Goal: Transaction & Acquisition: Register for event/course

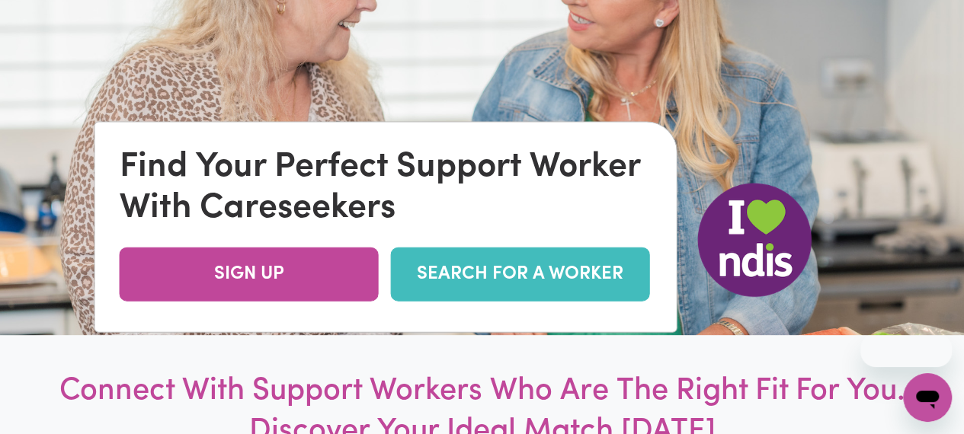
click at [588, 270] on link "SEARCH FOR A WORKER" at bounding box center [520, 274] width 259 height 54
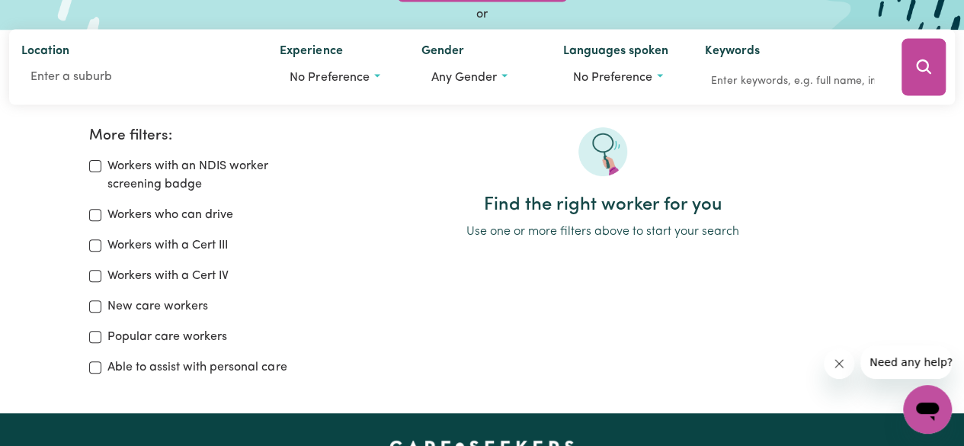
scroll to position [152, 0]
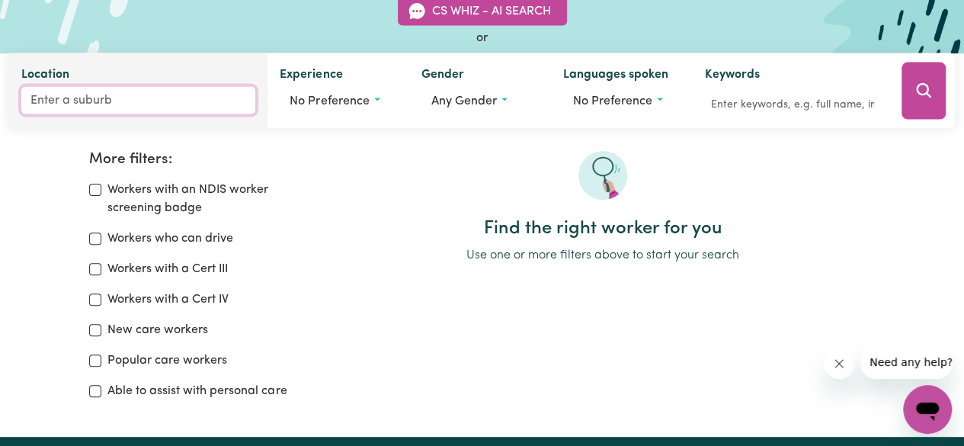
click at [151, 106] on input "Location" at bounding box center [138, 100] width 234 height 27
type input "Mickl"
type input "MicklEHAM, Victoria, 3064"
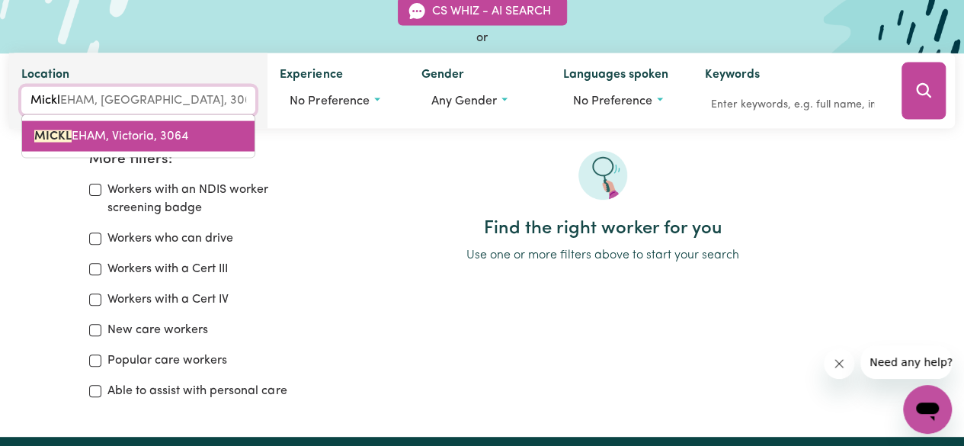
click at [152, 130] on span "MICKL EHAM, Victoria, 3064" at bounding box center [111, 136] width 154 height 12
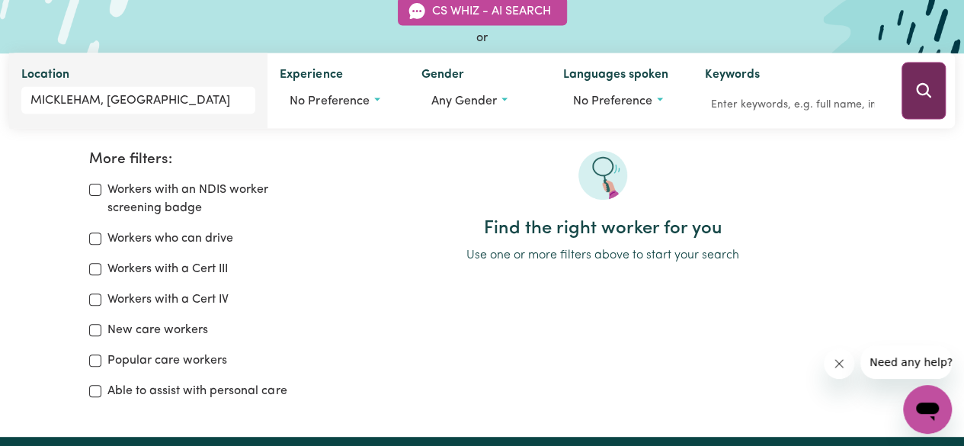
click at [926, 92] on icon "Search" at bounding box center [923, 90] width 14 height 14
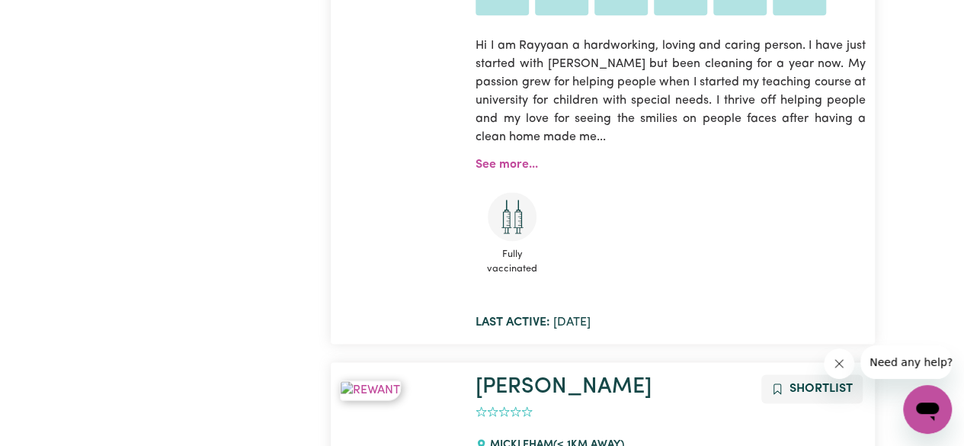
scroll to position [940, 0]
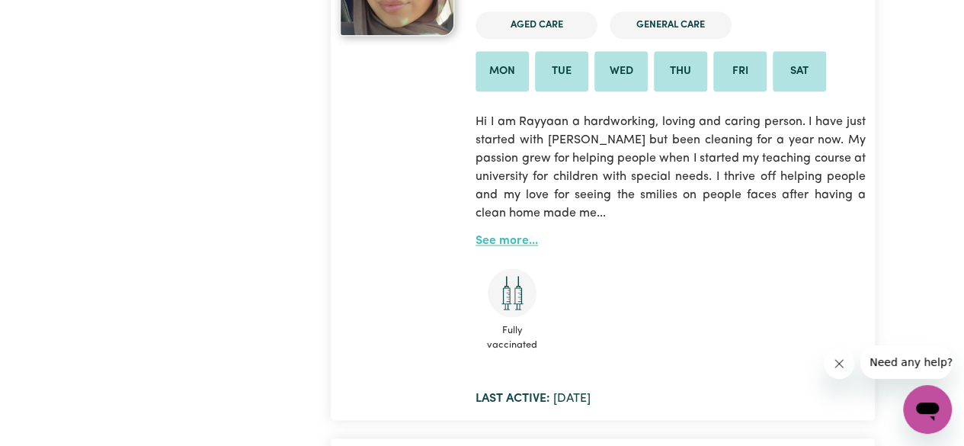
click at [516, 243] on link "See more..." at bounding box center [506, 241] width 62 height 12
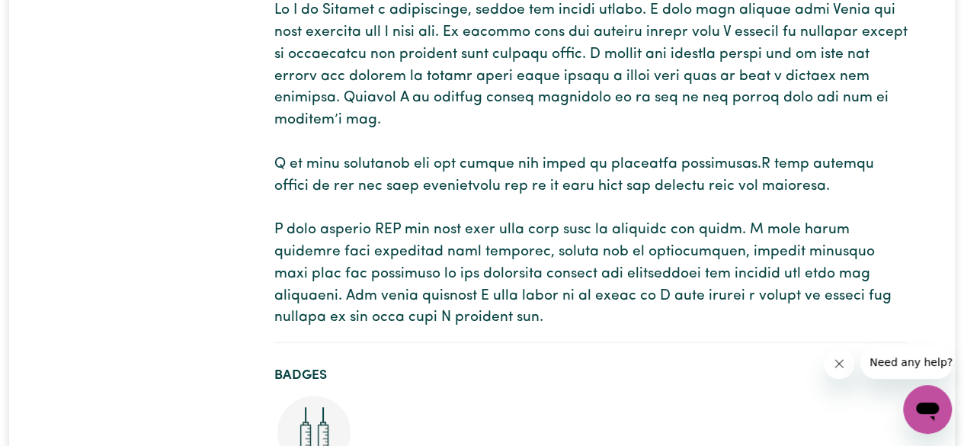
scroll to position [305, 0]
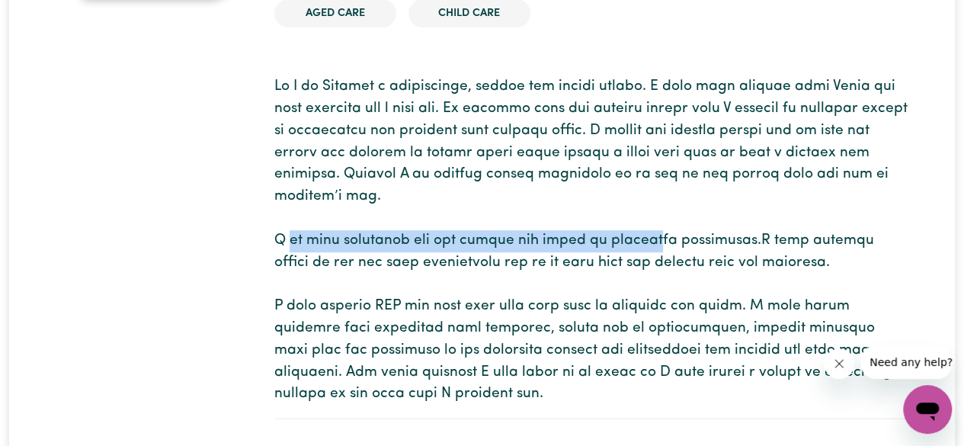
drag, startPoint x: 347, startPoint y: 243, endPoint x: 654, endPoint y: 248, distance: 306.2
click at [651, 249] on p at bounding box center [590, 240] width 633 height 329
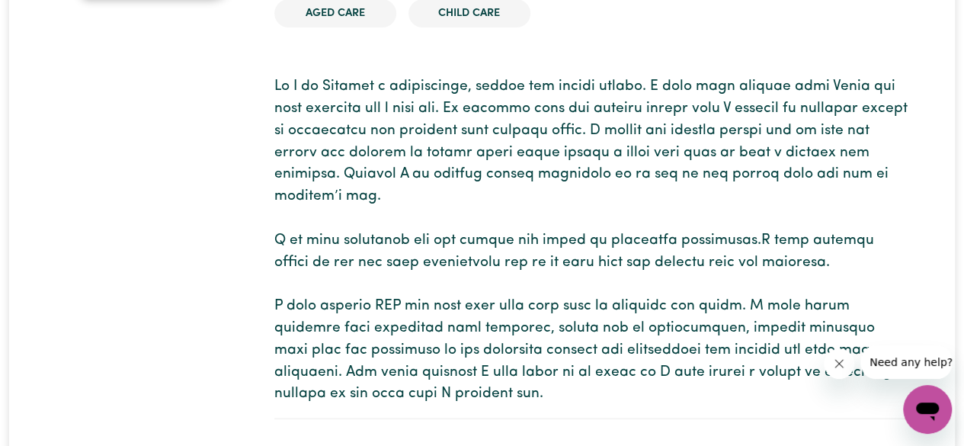
click at [754, 263] on p at bounding box center [590, 240] width 633 height 329
drag, startPoint x: 274, startPoint y: 232, endPoint x: 300, endPoint y: 245, distance: 29.0
click at [300, 245] on p at bounding box center [590, 240] width 633 height 329
click at [303, 246] on p at bounding box center [590, 240] width 633 height 329
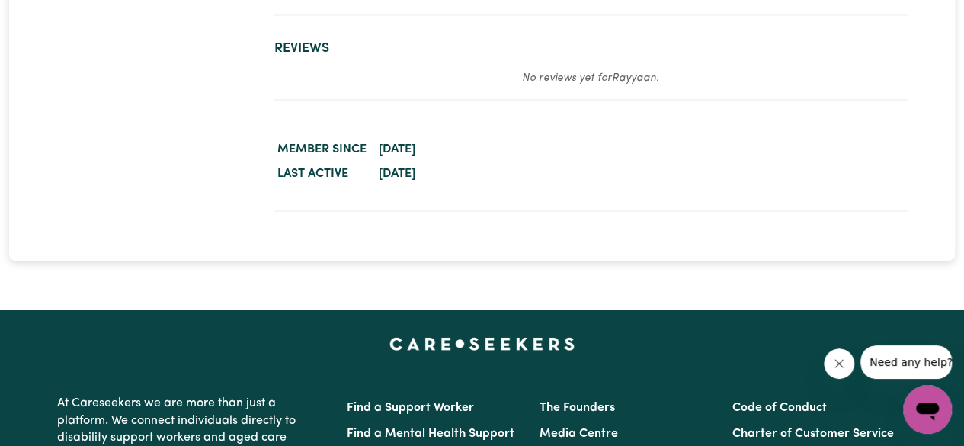
scroll to position [2522, 0]
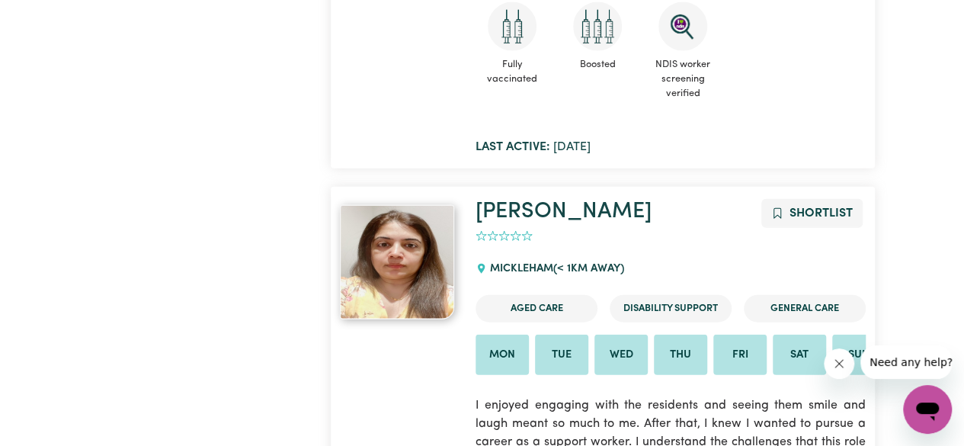
scroll to position [1930, 0]
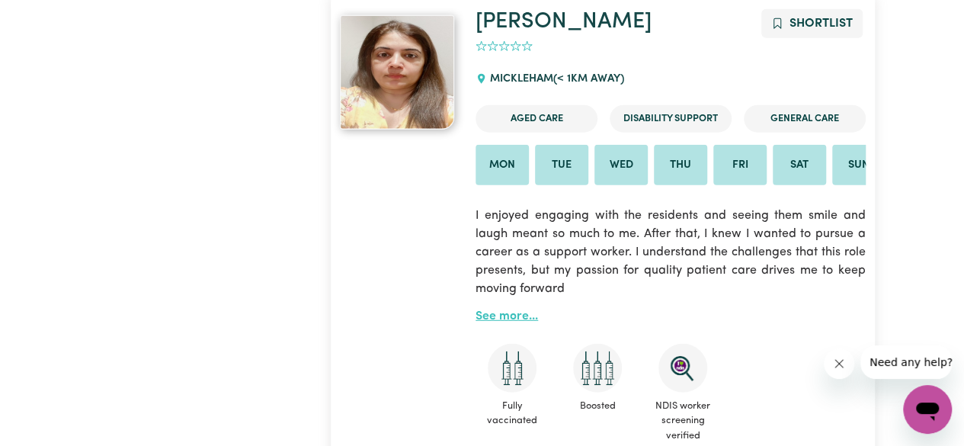
click at [484, 322] on link "See more..." at bounding box center [506, 316] width 62 height 12
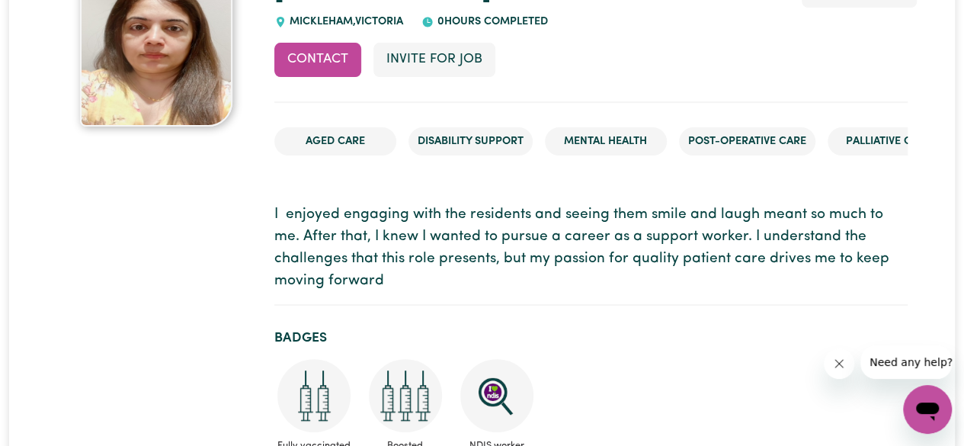
scroll to position [200, 0]
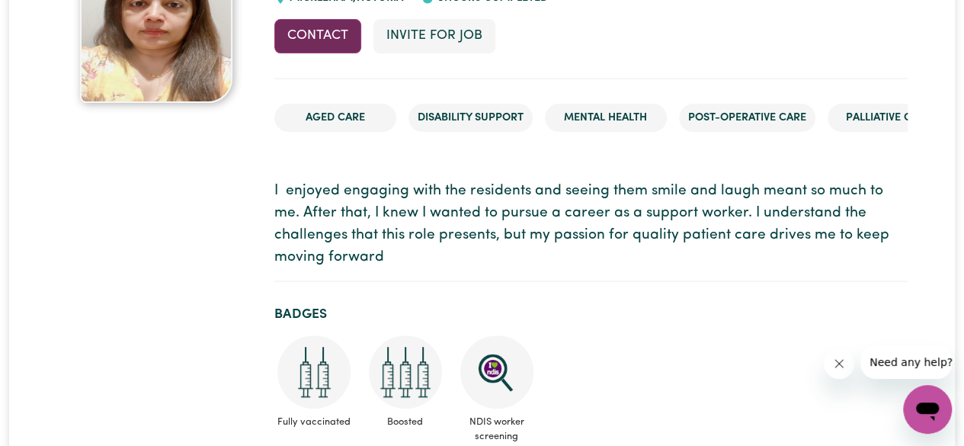
click at [340, 31] on button "Contact" at bounding box center [317, 36] width 87 height 34
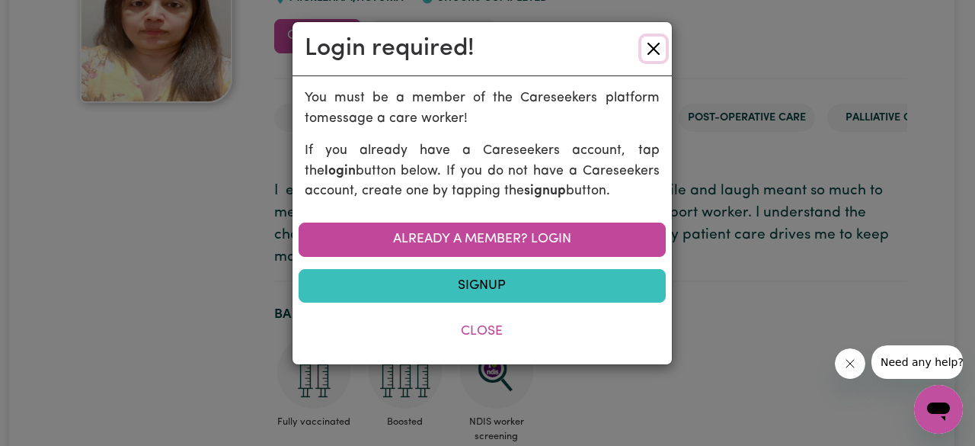
click at [655, 42] on button "Close" at bounding box center [653, 49] width 24 height 24
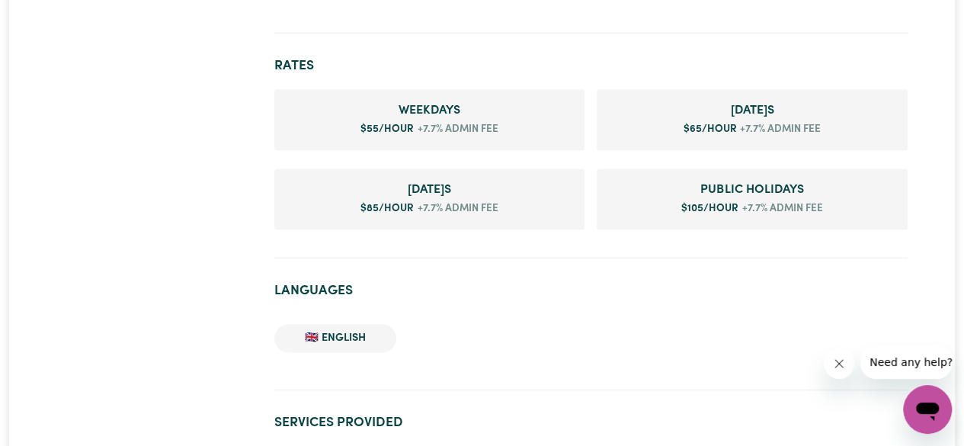
scroll to position [726, 0]
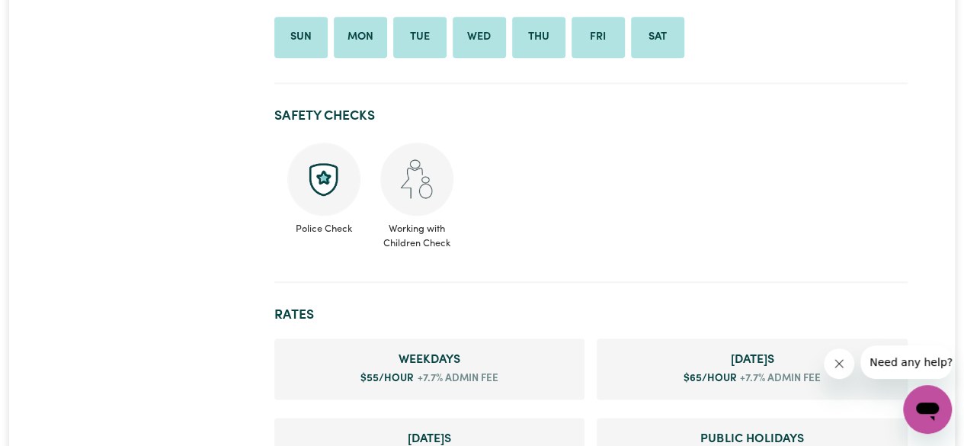
click at [309, 50] on li "Sun" at bounding box center [300, 37] width 53 height 41
click at [385, 44] on li "Mon" at bounding box center [360, 37] width 53 height 41
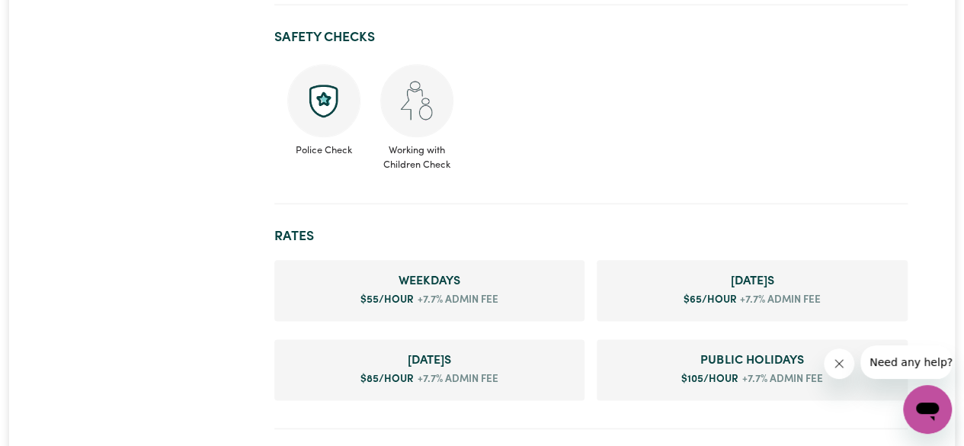
scroll to position [1031, 0]
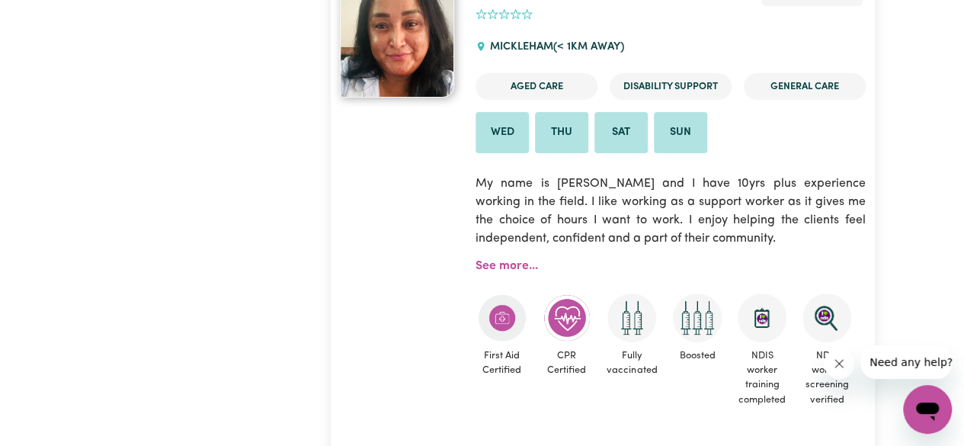
scroll to position [2997, 0]
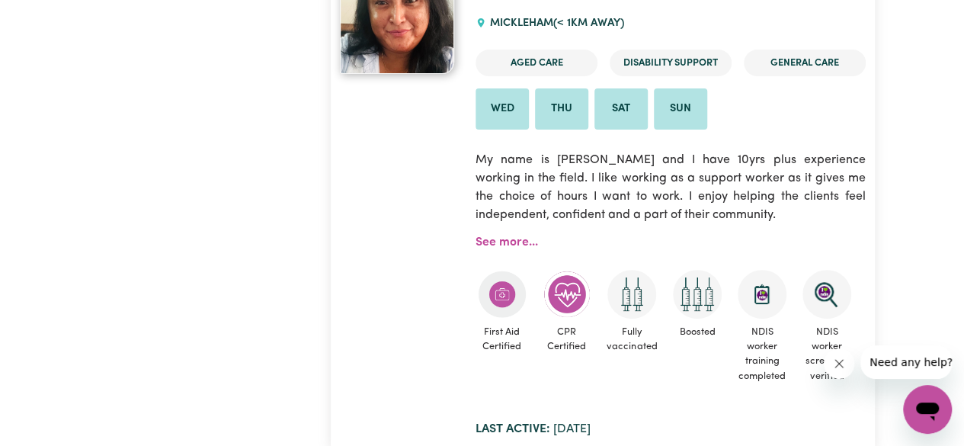
drag, startPoint x: 505, startPoint y: 228, endPoint x: 521, endPoint y: 216, distance: 19.7
click at [505, 228] on p "My name is Sandy and I have 10yrs plus experience working in the field. I like …" at bounding box center [669, 187] width 389 height 91
click at [520, 243] on link "See more..." at bounding box center [506, 242] width 62 height 12
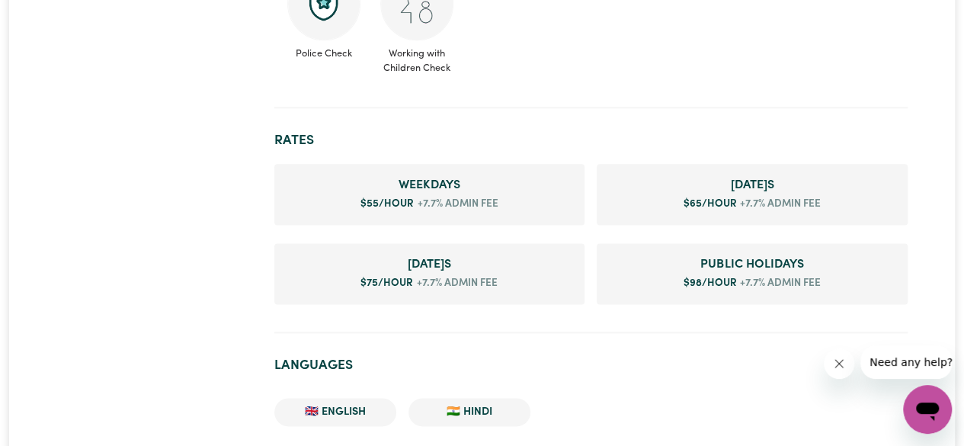
scroll to position [914, 0]
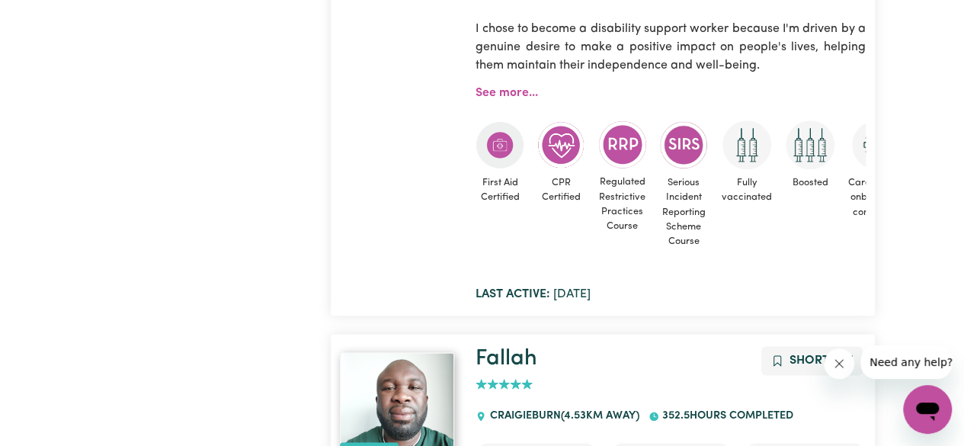
scroll to position [3579, 0]
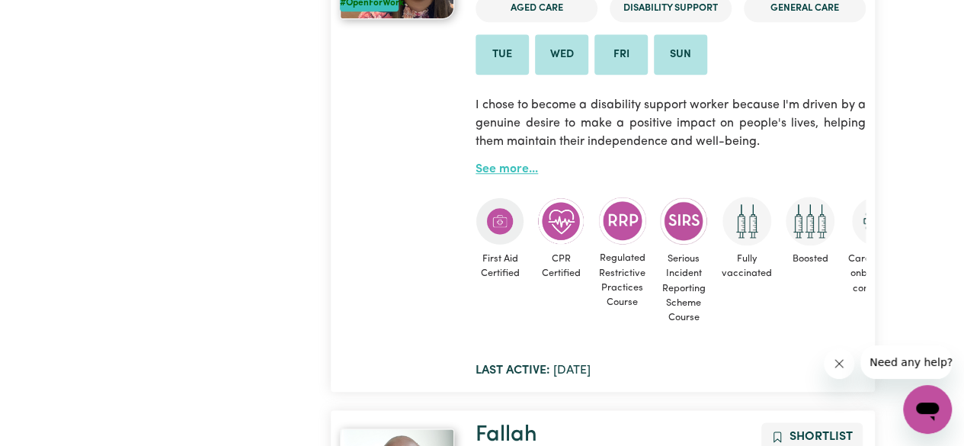
click at [488, 174] on link "See more..." at bounding box center [506, 169] width 62 height 12
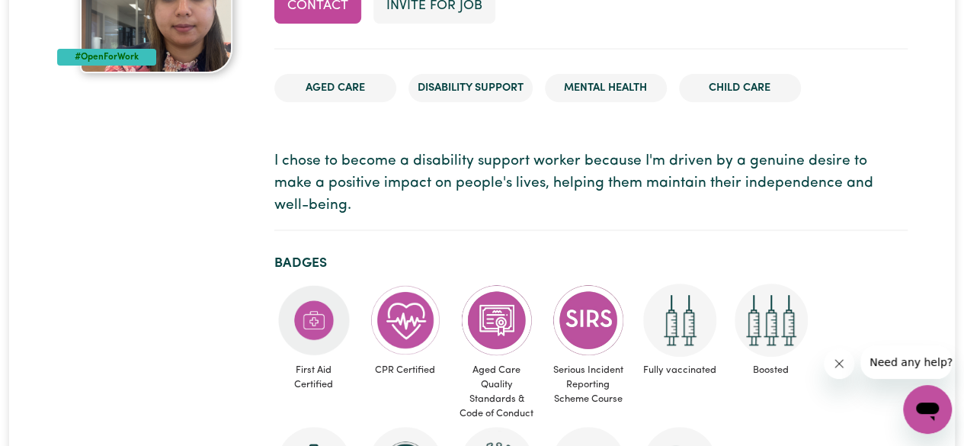
drag, startPoint x: 971, startPoint y: 45, endPoint x: 550, endPoint y: 181, distance: 442.8
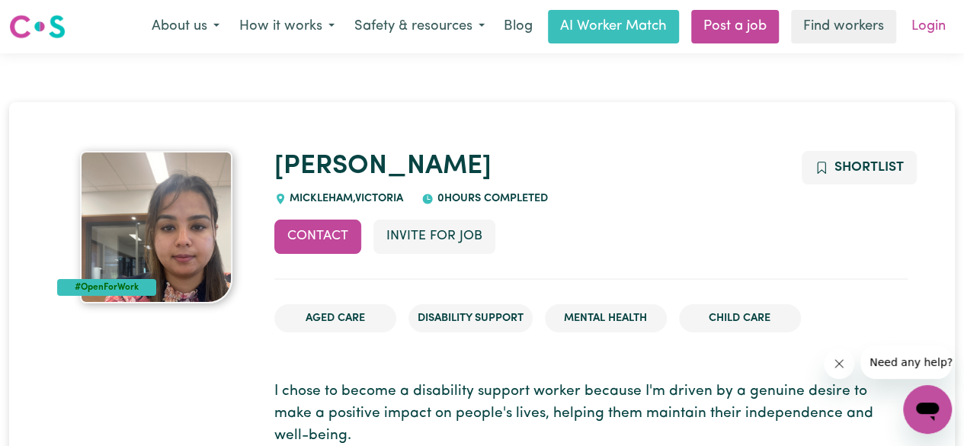
click at [923, 30] on link "Login" at bounding box center [928, 27] width 53 height 34
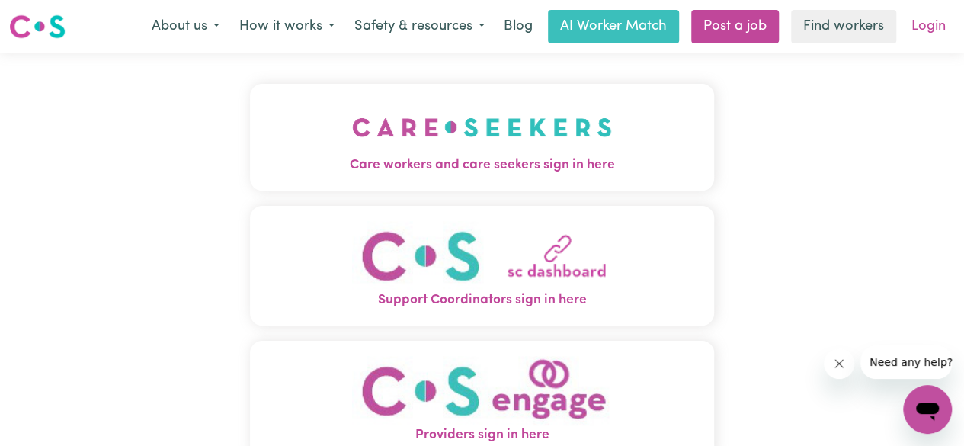
click at [941, 28] on link "Login" at bounding box center [928, 27] width 53 height 34
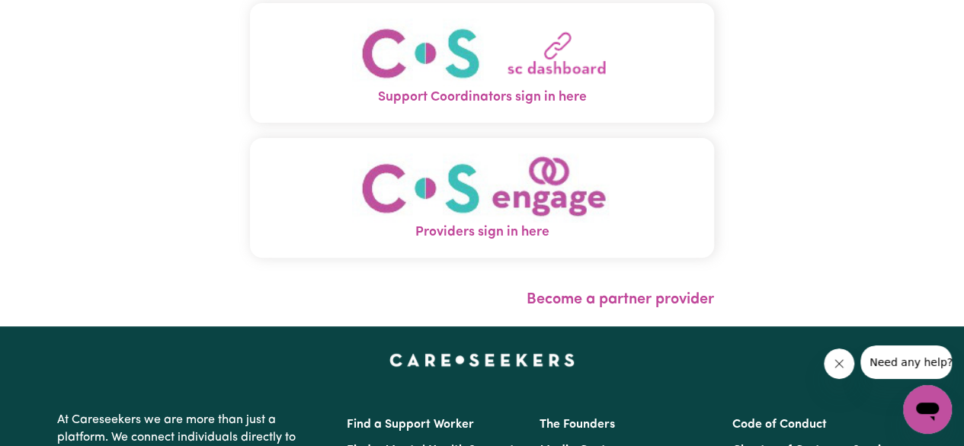
scroll to position [305, 0]
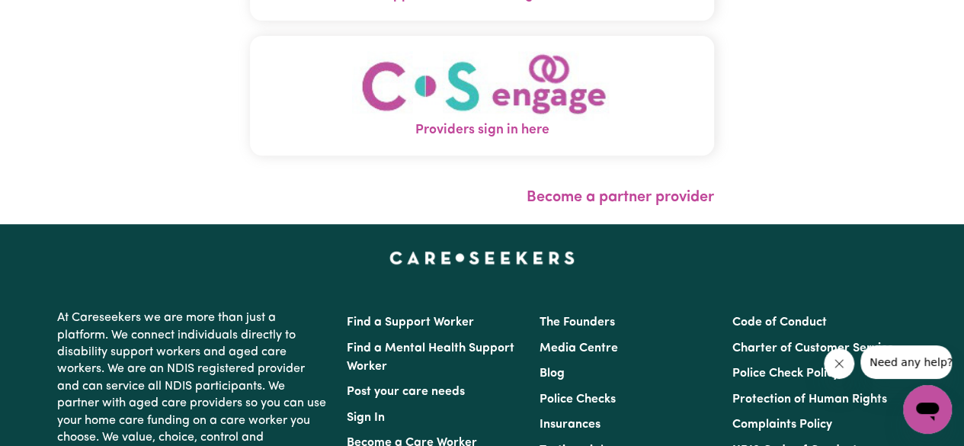
click at [527, 71] on img "Providers sign in here" at bounding box center [482, 85] width 260 height 69
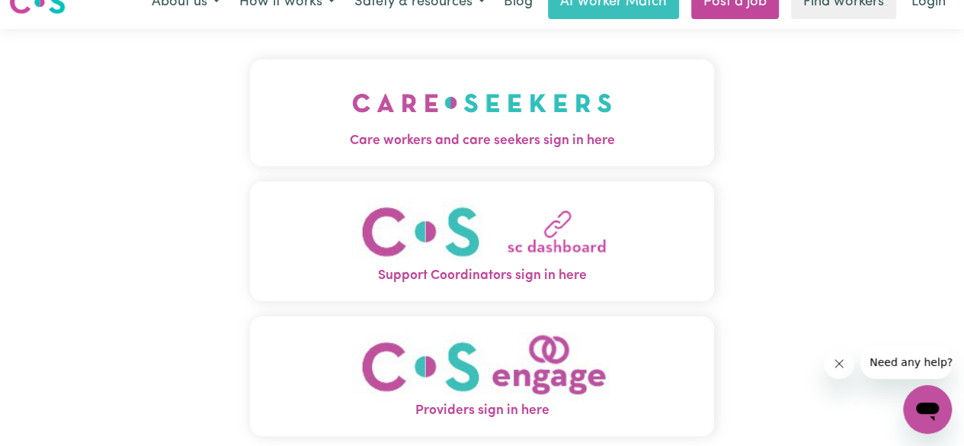
scroll to position [0, 0]
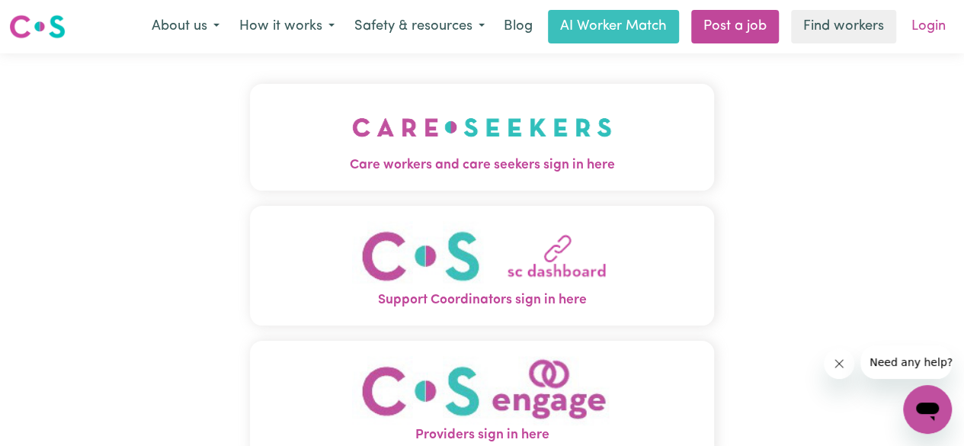
click at [921, 24] on link "Login" at bounding box center [928, 27] width 53 height 34
click at [852, 25] on link "Find workers" at bounding box center [843, 27] width 105 height 34
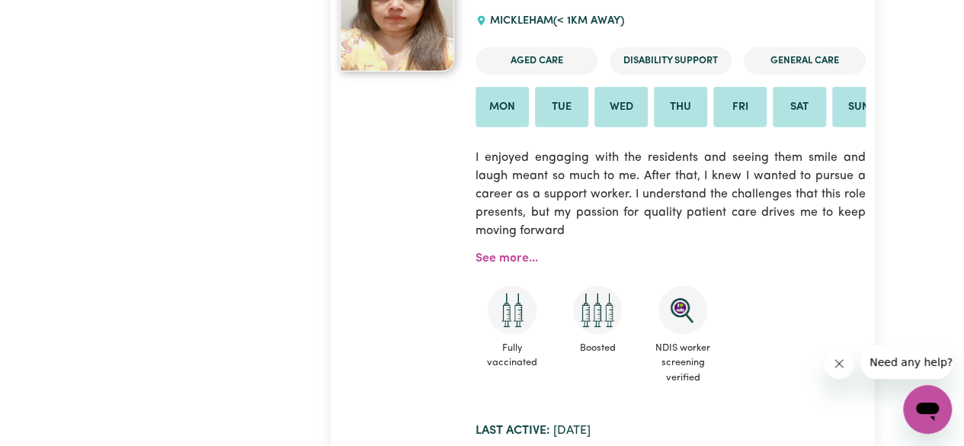
scroll to position [1904, 0]
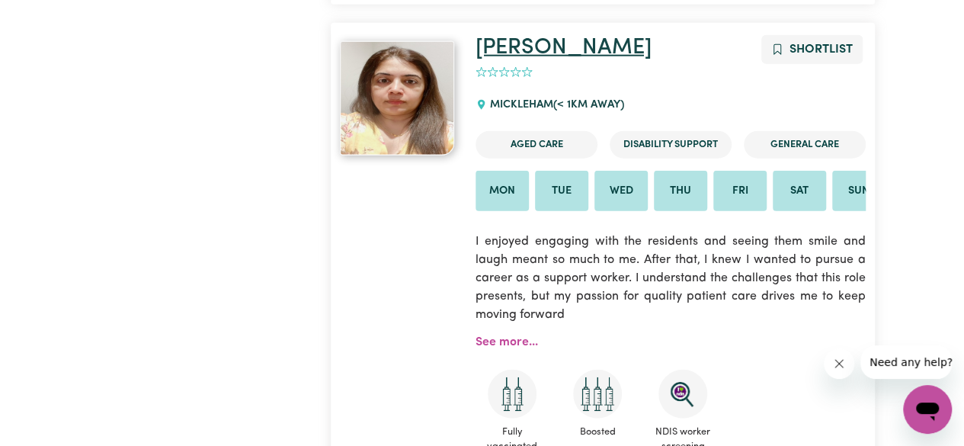
click at [510, 53] on link "Samina" at bounding box center [563, 48] width 176 height 22
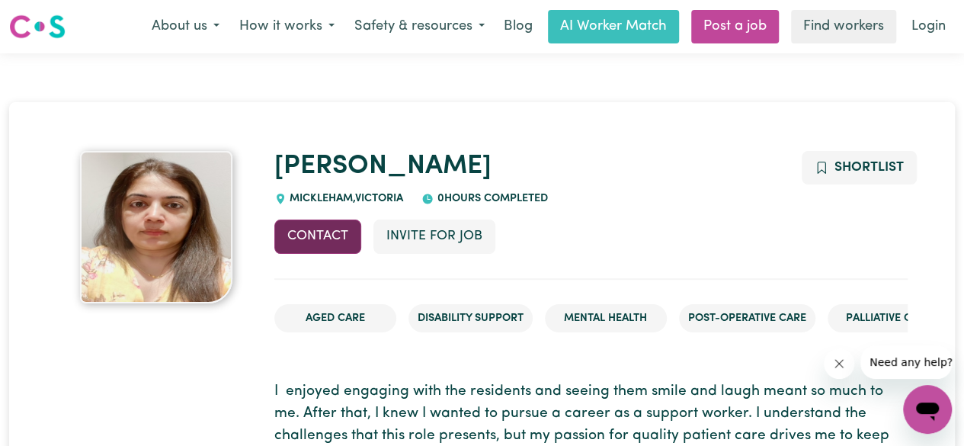
click at [329, 222] on button "Contact" at bounding box center [317, 236] width 87 height 34
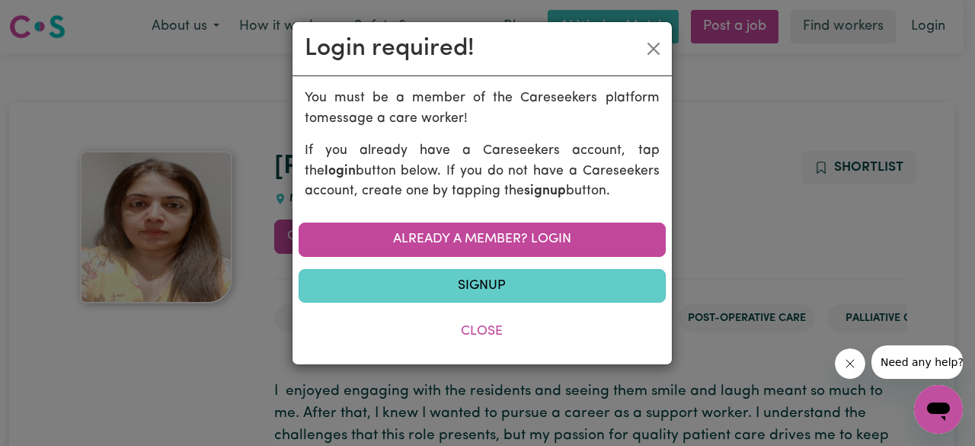
click at [512, 286] on link "Signup" at bounding box center [482, 286] width 367 height 34
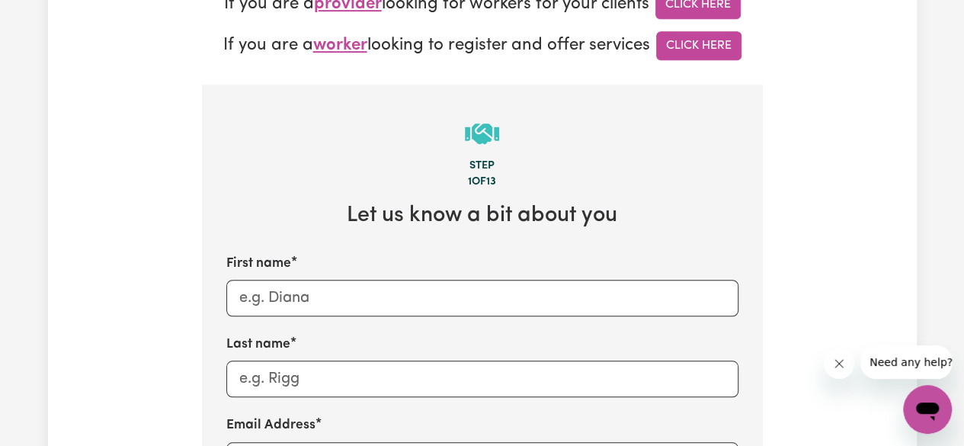
scroll to position [305, 0]
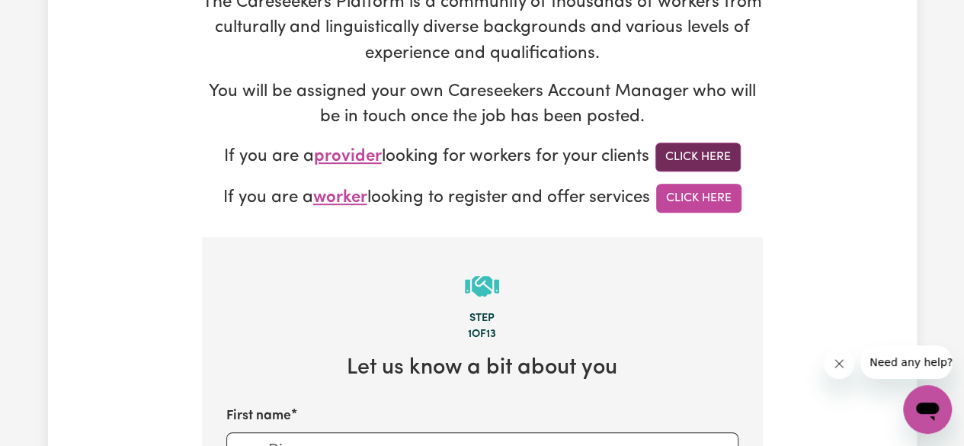
click at [710, 150] on link "Click Here" at bounding box center [697, 156] width 85 height 29
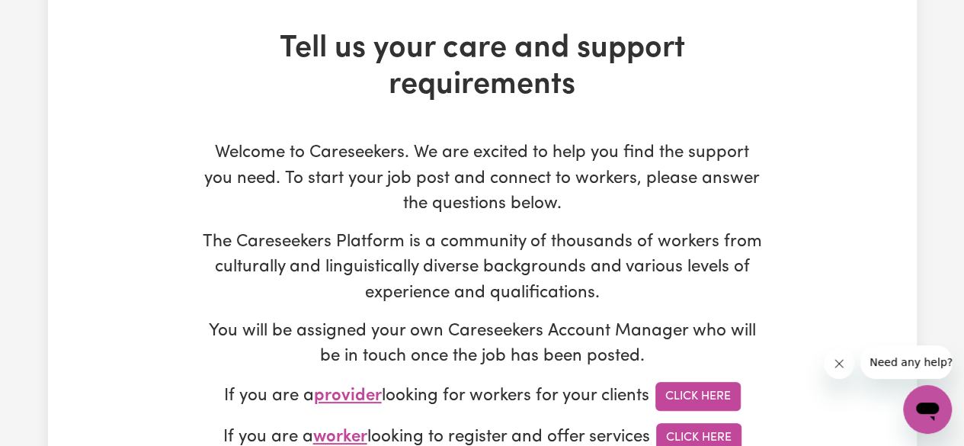
scroll to position [0, 0]
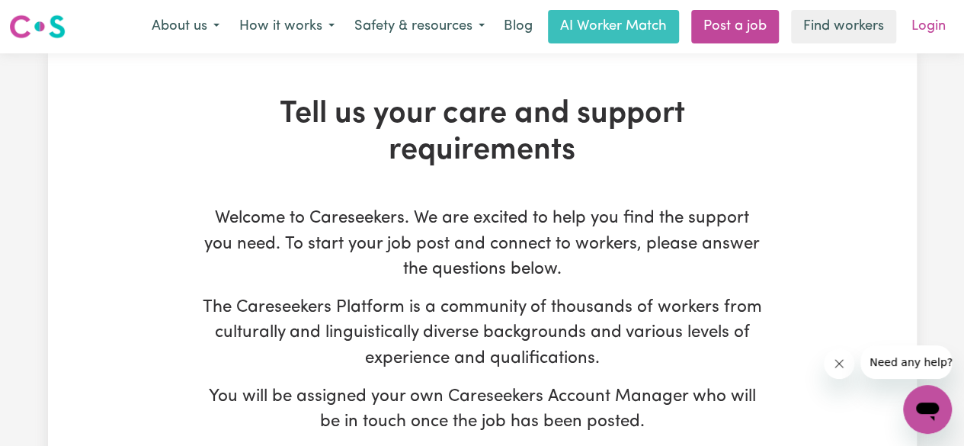
click at [932, 34] on link "Login" at bounding box center [928, 27] width 53 height 34
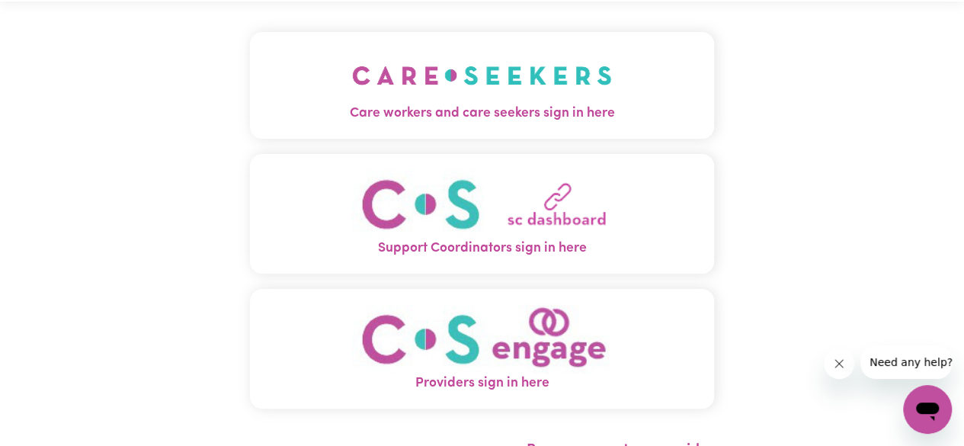
scroll to position [76, 0]
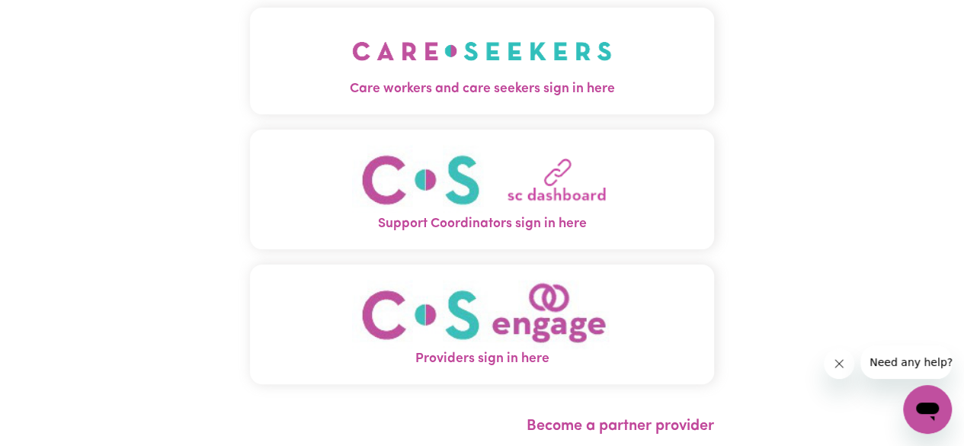
click at [605, 185] on img "Support Coordinators sign in here" at bounding box center [482, 179] width 260 height 69
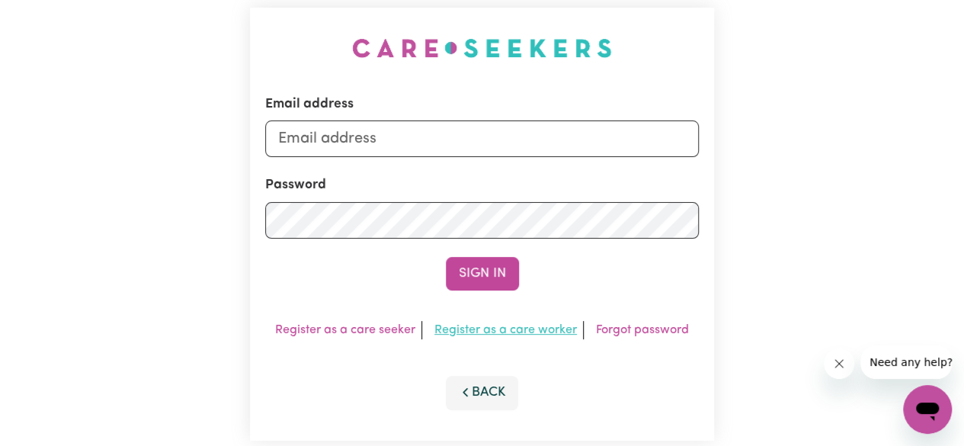
click at [523, 331] on link "Register as a care worker" at bounding box center [505, 330] width 142 height 12
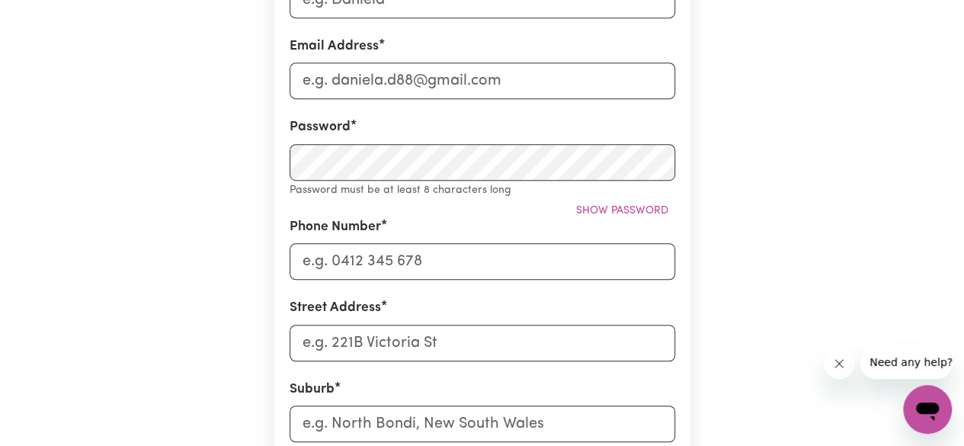
scroll to position [229, 0]
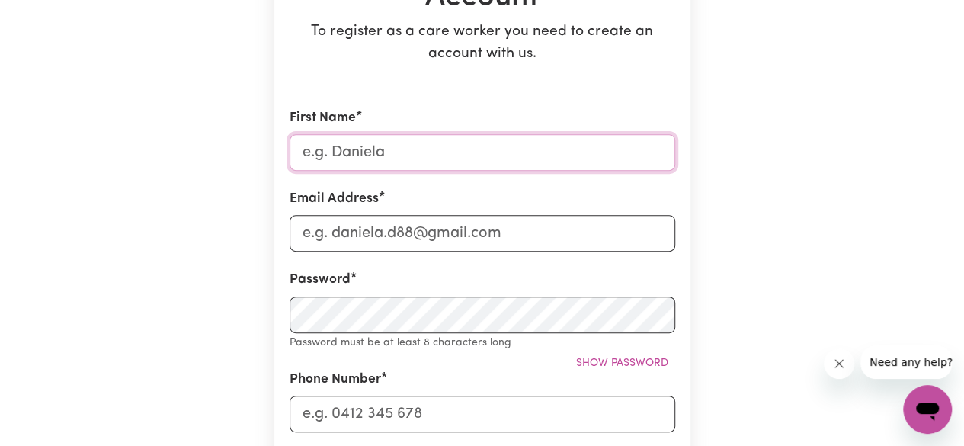
click at [510, 155] on input "First Name" at bounding box center [481, 152] width 385 height 37
type input "[PERSON_NAME]"
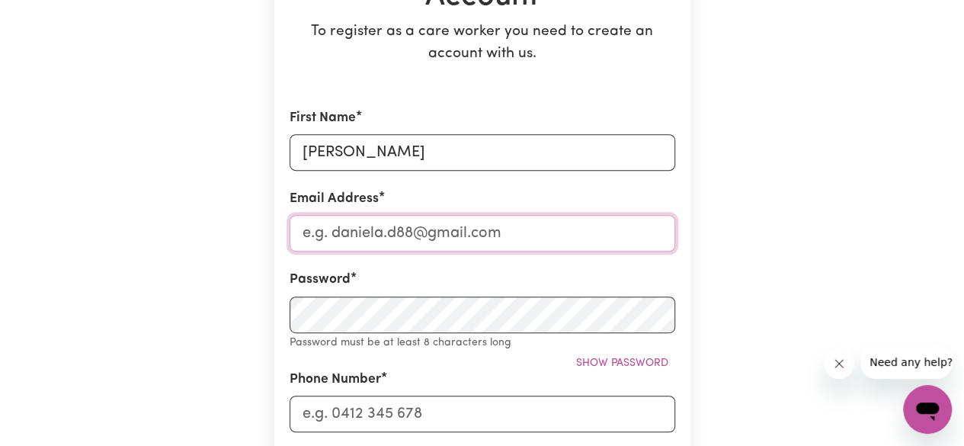
click at [587, 238] on input "Email Address" at bounding box center [481, 233] width 385 height 37
type input "[EMAIL_ADDRESS][DOMAIN_NAME]"
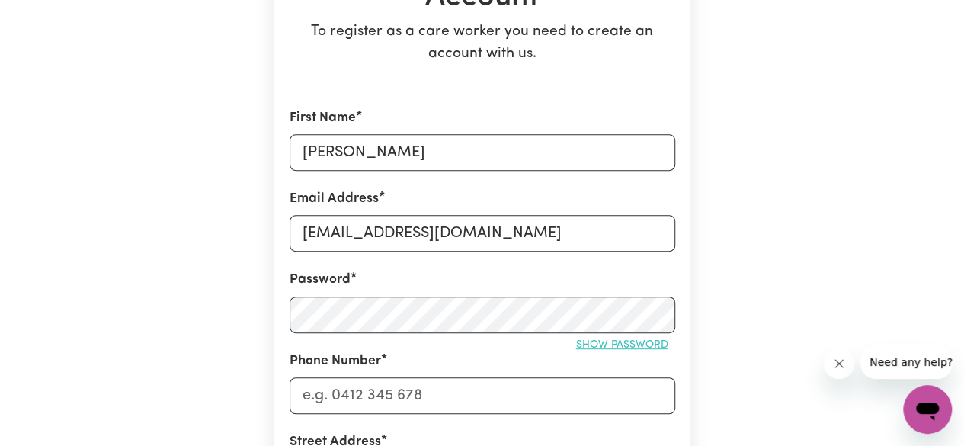
click at [644, 339] on span "Show password" at bounding box center [622, 344] width 92 height 11
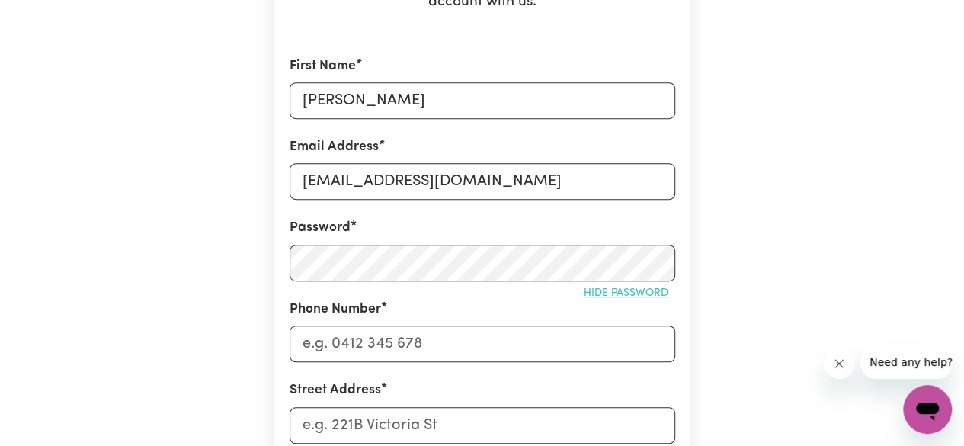
scroll to position [305, 0]
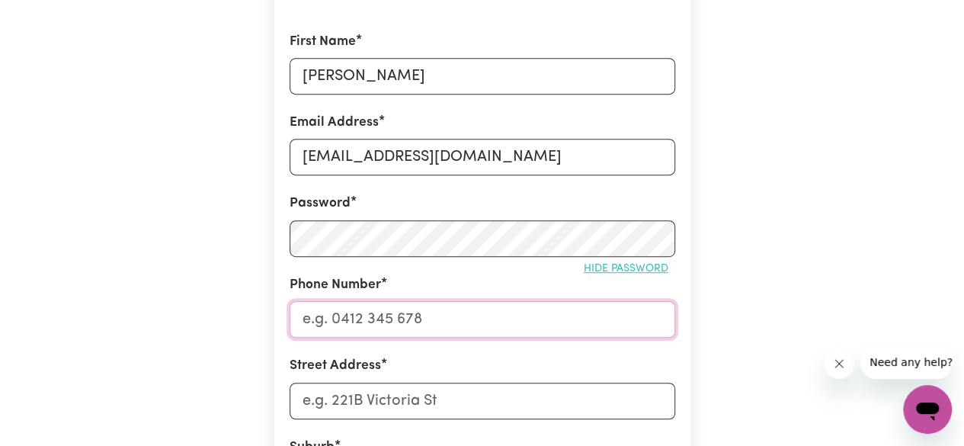
click at [446, 322] on input "Phone Number" at bounding box center [481, 319] width 385 height 37
type input "0450747860"
click at [421, 395] on input "Street Address" at bounding box center [481, 400] width 385 height 37
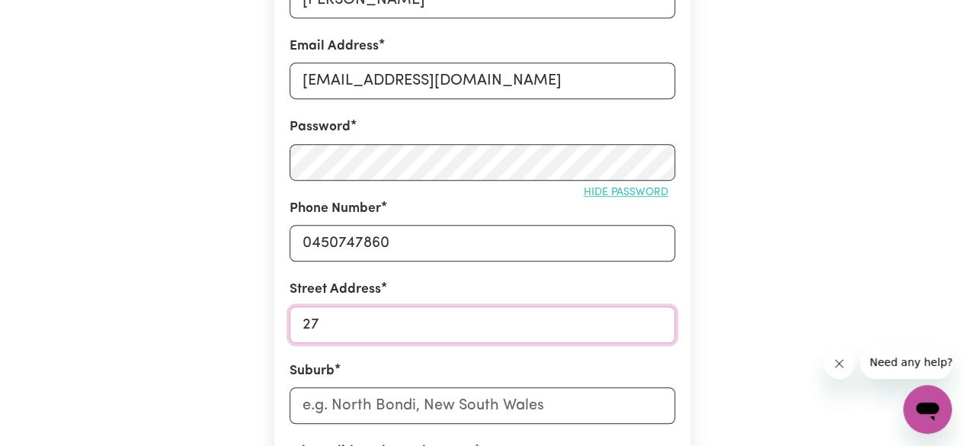
type input "2"
type input "14/9-33 Errol bvd"
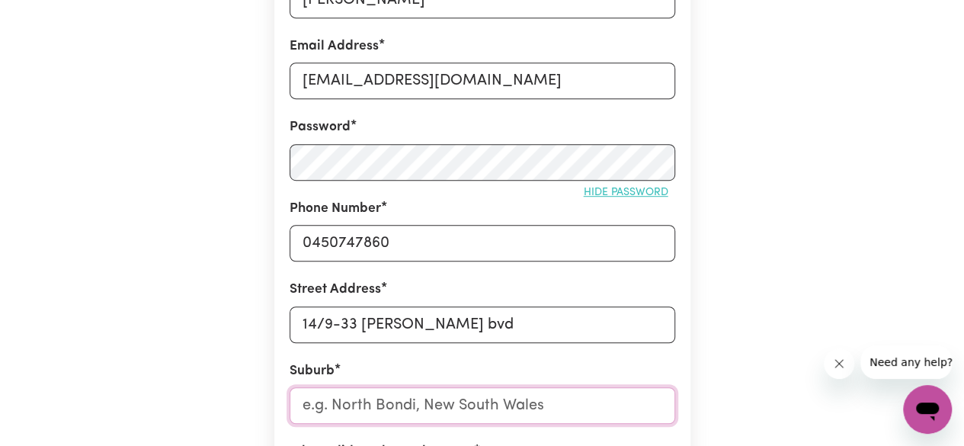
click at [426, 391] on input "text" at bounding box center [481, 405] width 385 height 37
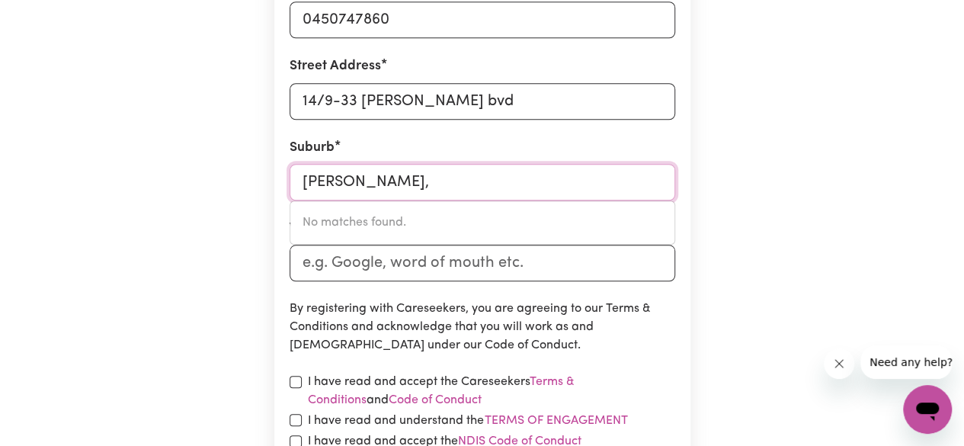
scroll to position [609, 0]
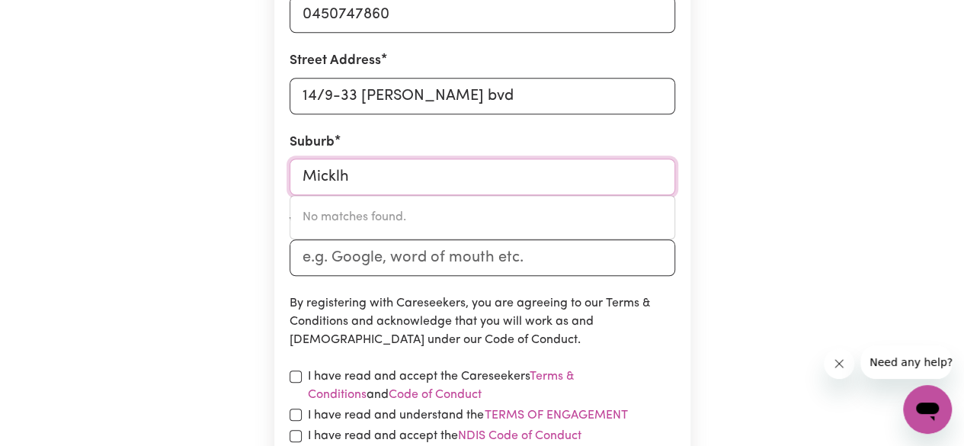
type input "Mickl"
type input "MicklEHAM, Victoria, 3064"
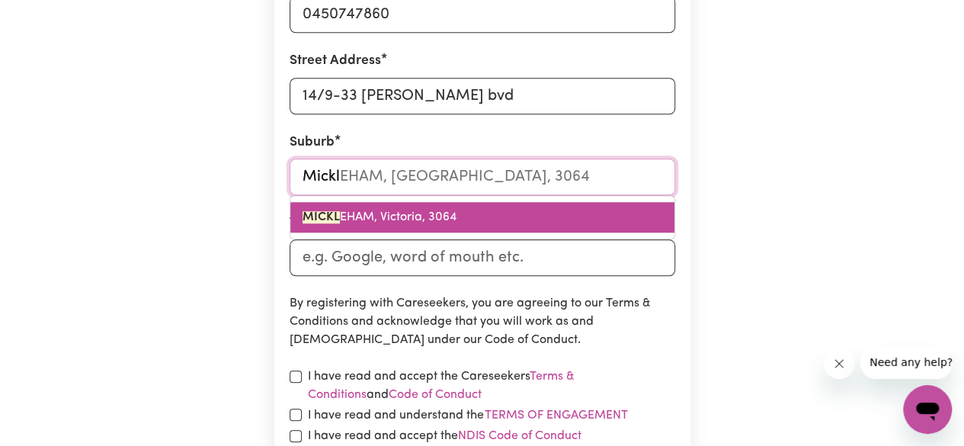
click at [515, 217] on link "MICKL EHAM, Victoria, 3064" at bounding box center [482, 217] width 384 height 30
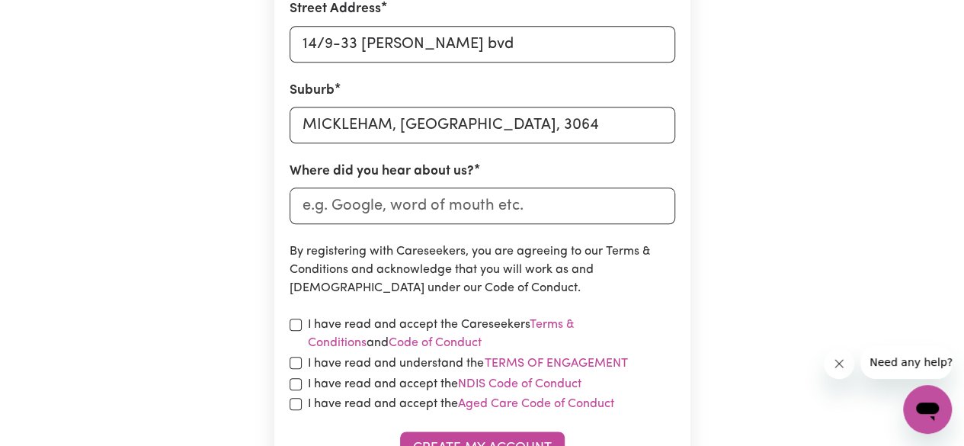
scroll to position [686, 0]
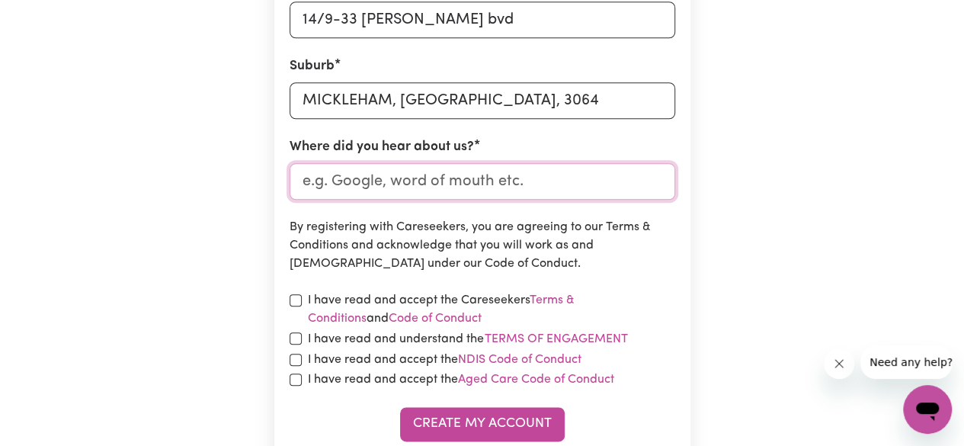
click at [532, 191] on input "Where did you hear about us?" at bounding box center [481, 181] width 385 height 37
type input "g"
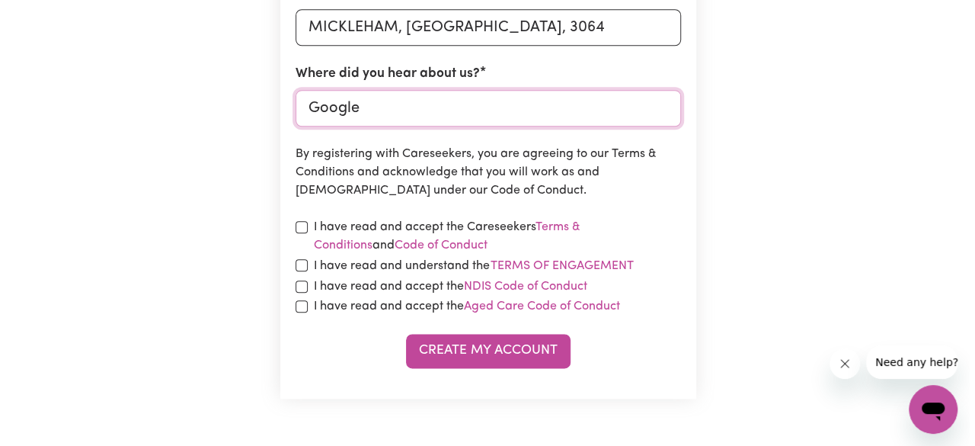
scroll to position [838, 0]
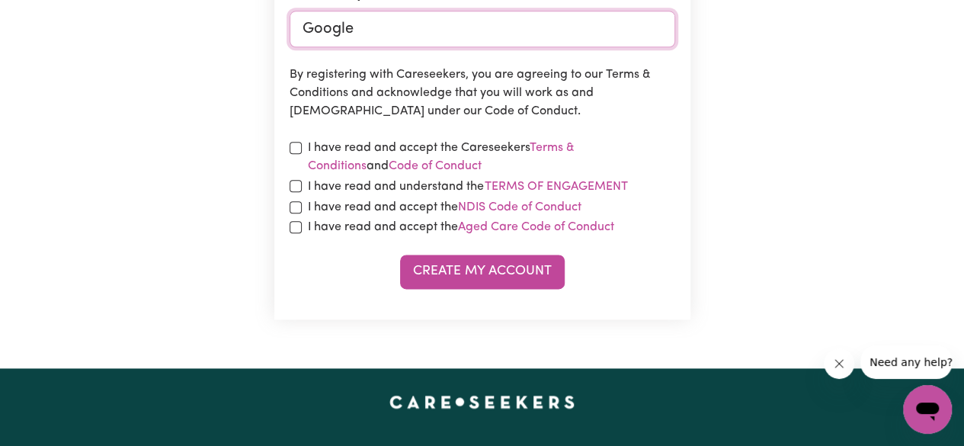
type input "Google"
click at [300, 142] on div "I have read and accept the Careseekers Terms & Conditions and Code of Conduct" at bounding box center [481, 157] width 385 height 37
click at [296, 144] on input "checkbox" at bounding box center [295, 148] width 12 height 12
checkbox input "true"
click at [296, 181] on input "checkbox" at bounding box center [295, 186] width 12 height 12
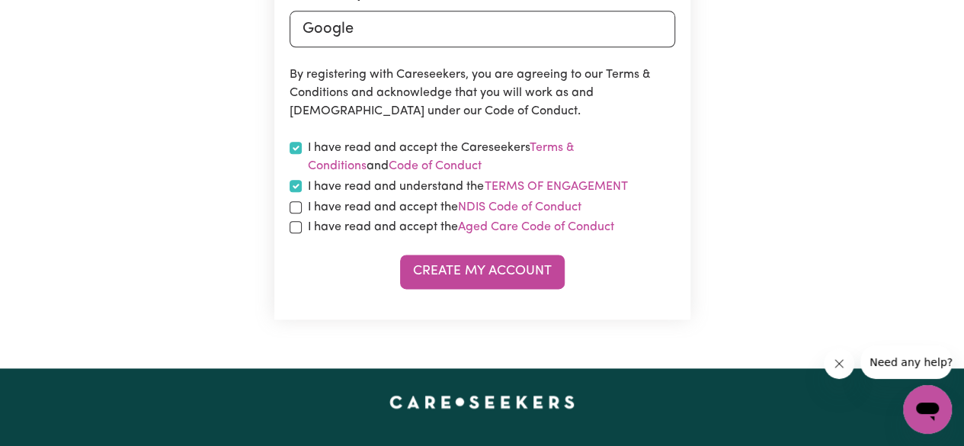
checkbox input "true"
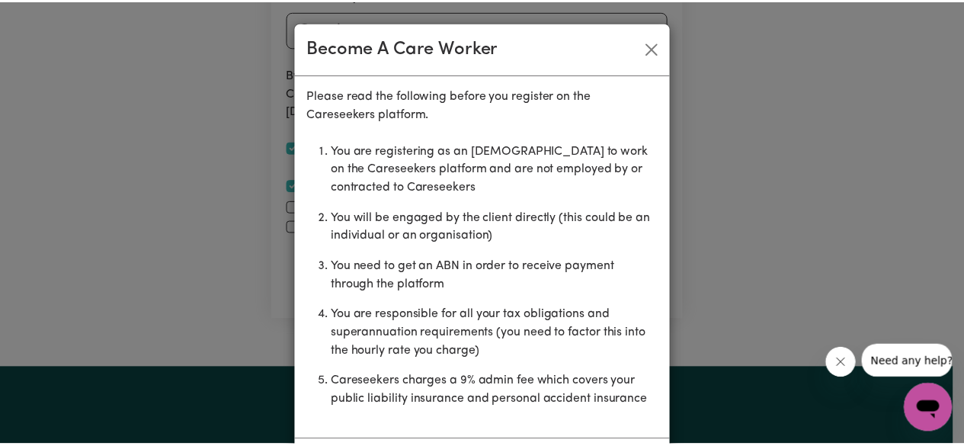
scroll to position [69, 0]
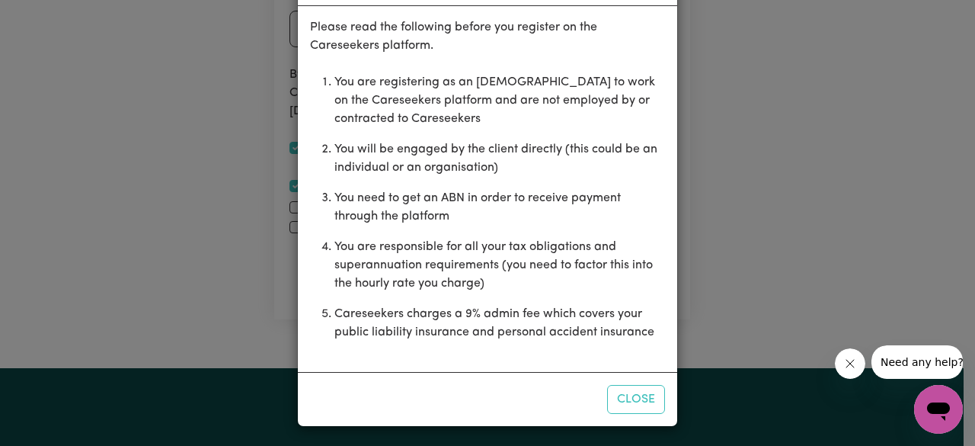
drag, startPoint x: 630, startPoint y: 392, endPoint x: 558, endPoint y: 371, distance: 75.4
click at [630, 393] on button "Close" at bounding box center [636, 399] width 58 height 29
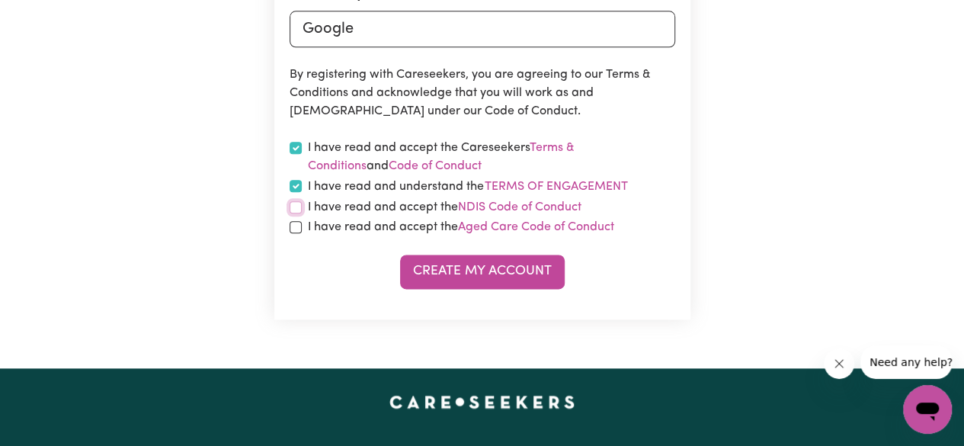
click at [293, 209] on input "checkbox" at bounding box center [295, 207] width 12 height 12
checkbox input "true"
click at [296, 224] on input "checkbox" at bounding box center [295, 227] width 12 height 12
checkbox input "true"
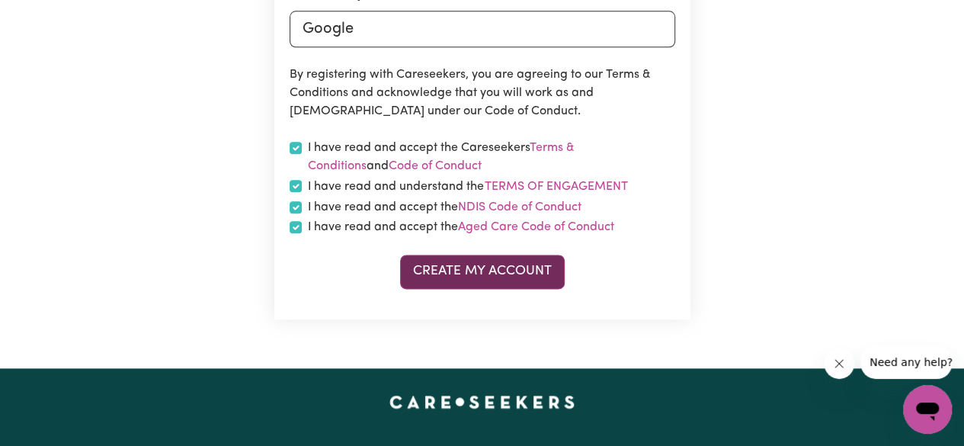
click at [536, 272] on button "Create My Account" at bounding box center [482, 271] width 165 height 34
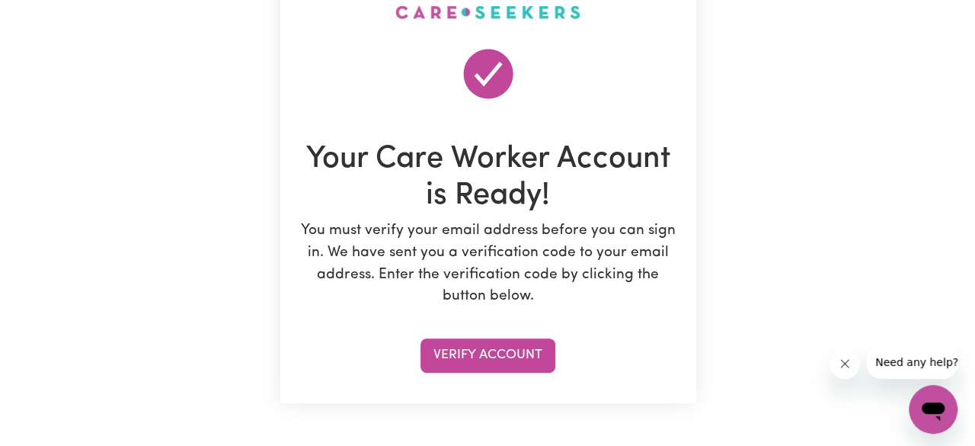
scroll to position [152, 0]
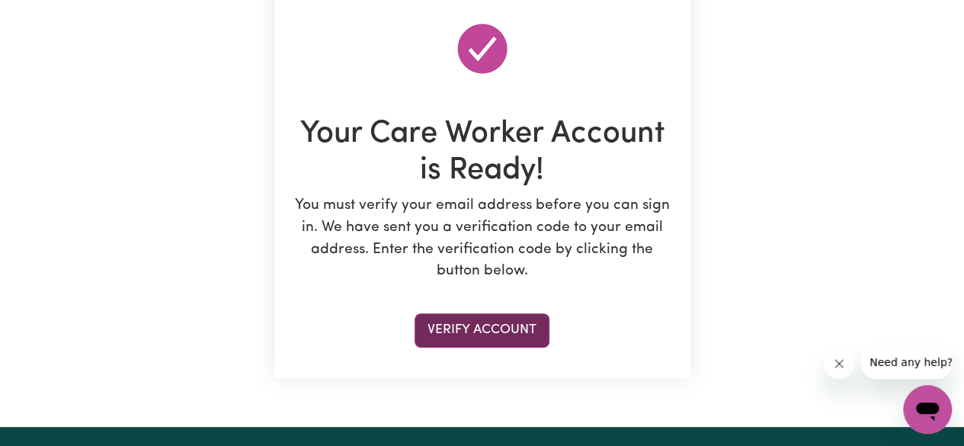
click at [513, 329] on button "Verify Account" at bounding box center [481, 330] width 135 height 34
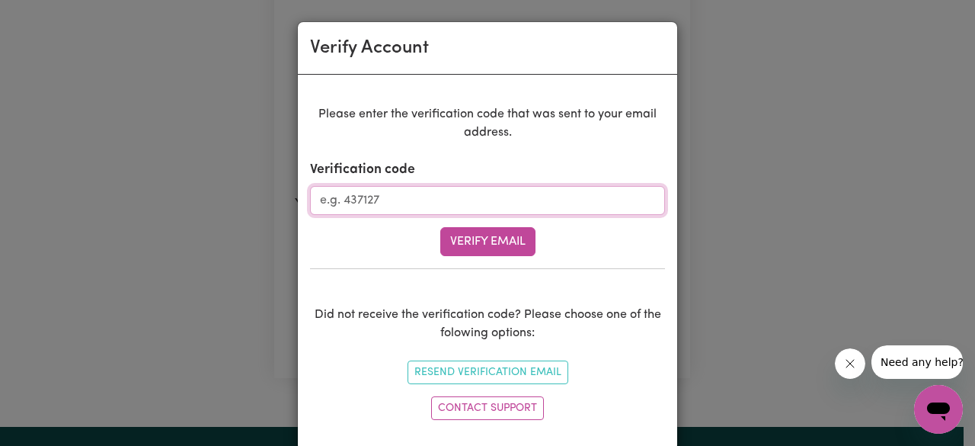
click at [532, 186] on input "Verification code" at bounding box center [487, 200] width 355 height 29
type input "696864"
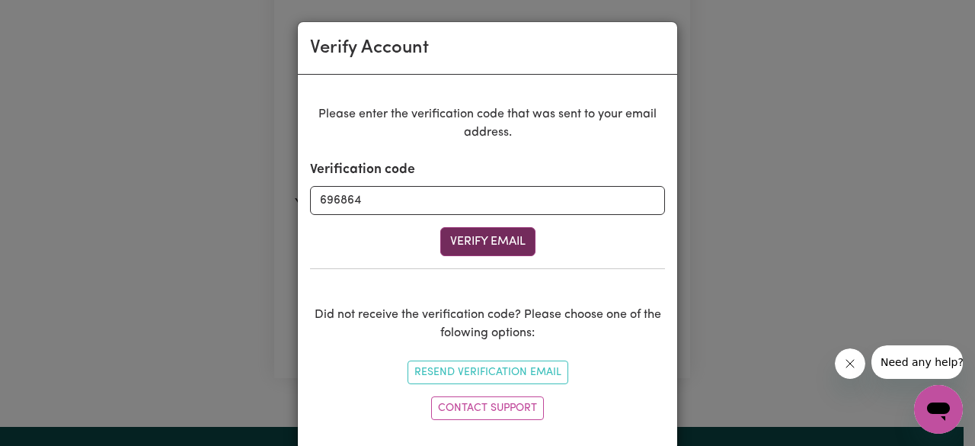
click at [502, 238] on button "Verify Email" at bounding box center [487, 241] width 95 height 29
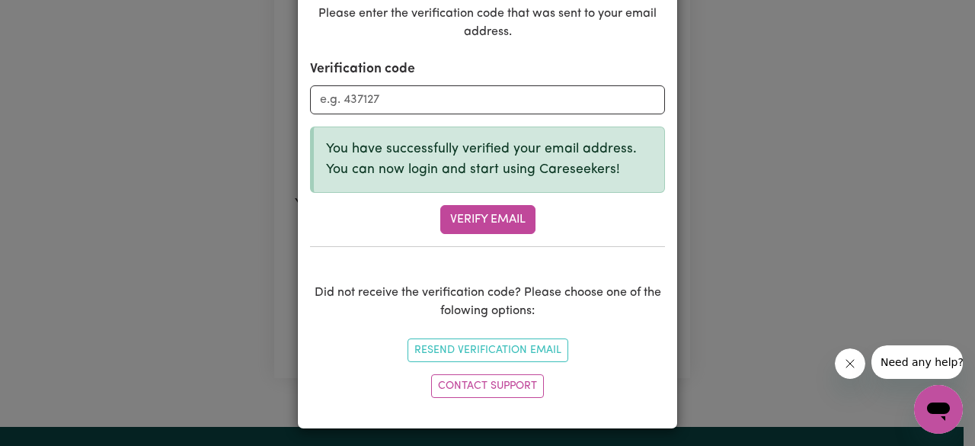
scroll to position [101, 0]
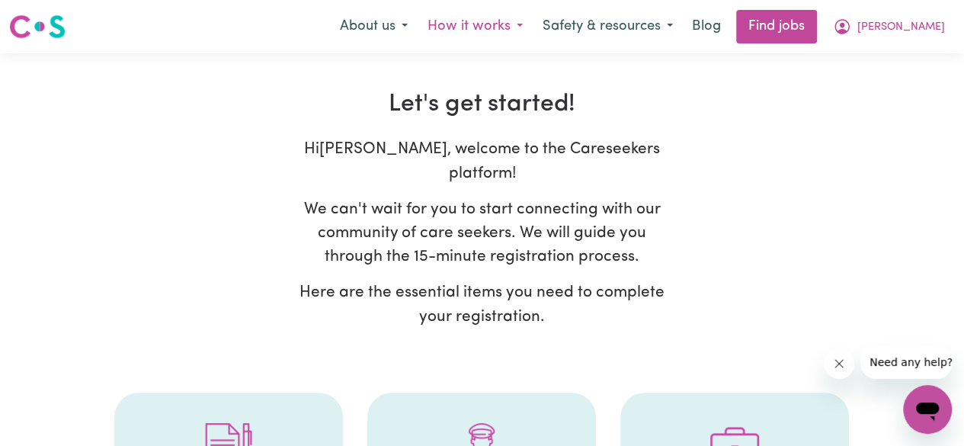
click at [530, 26] on button "How it works" at bounding box center [474, 27] width 115 height 32
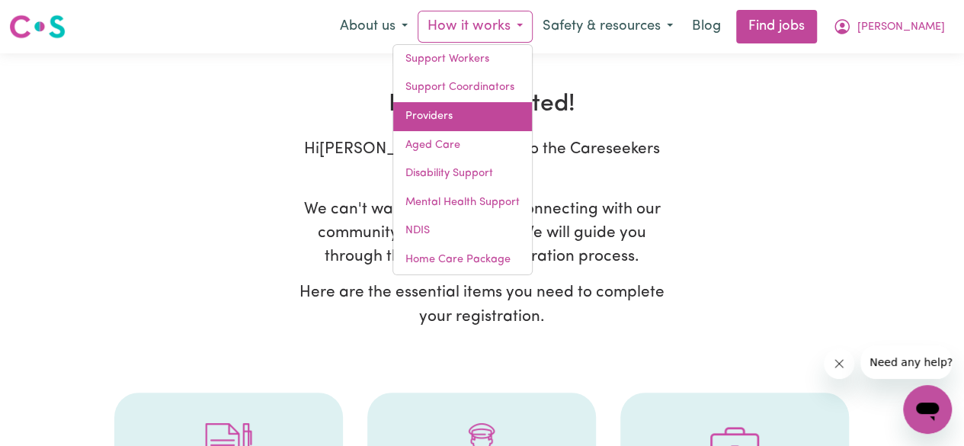
click at [529, 120] on link "Providers" at bounding box center [462, 116] width 139 height 29
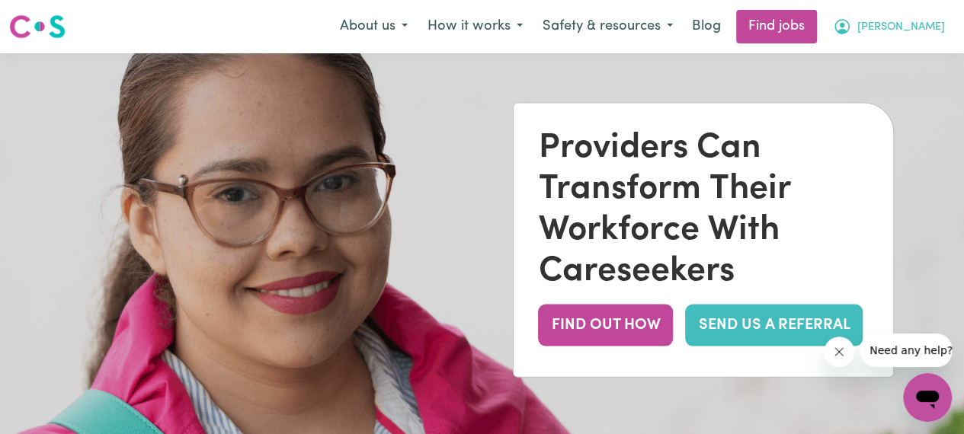
click at [909, 16] on button "[PERSON_NAME]" at bounding box center [889, 27] width 132 height 32
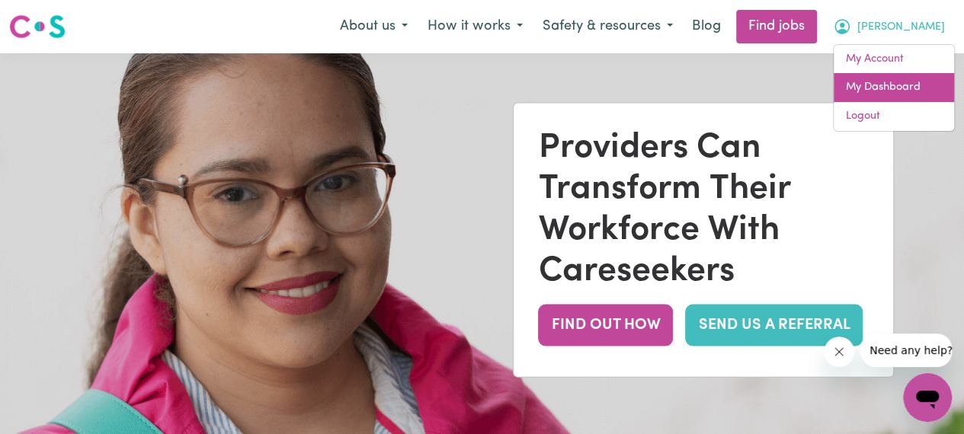
click at [906, 83] on link "My Dashboard" at bounding box center [893, 87] width 120 height 29
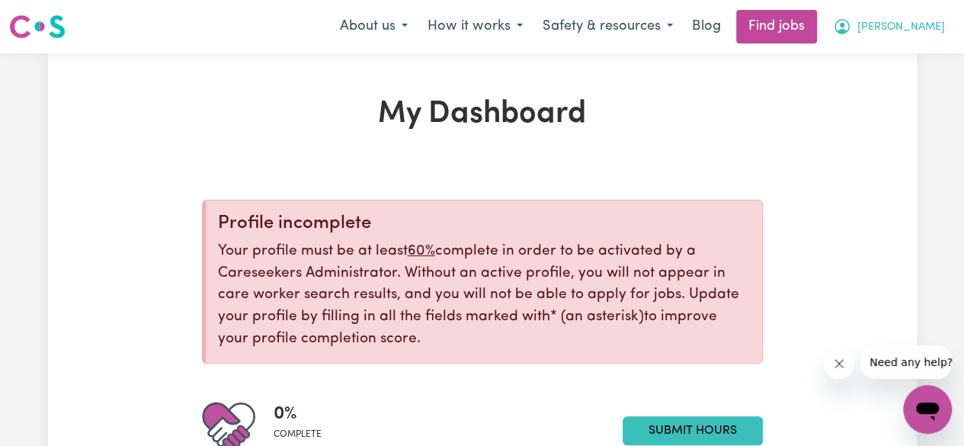
click at [924, 30] on span "[PERSON_NAME]" at bounding box center [901, 27] width 88 height 17
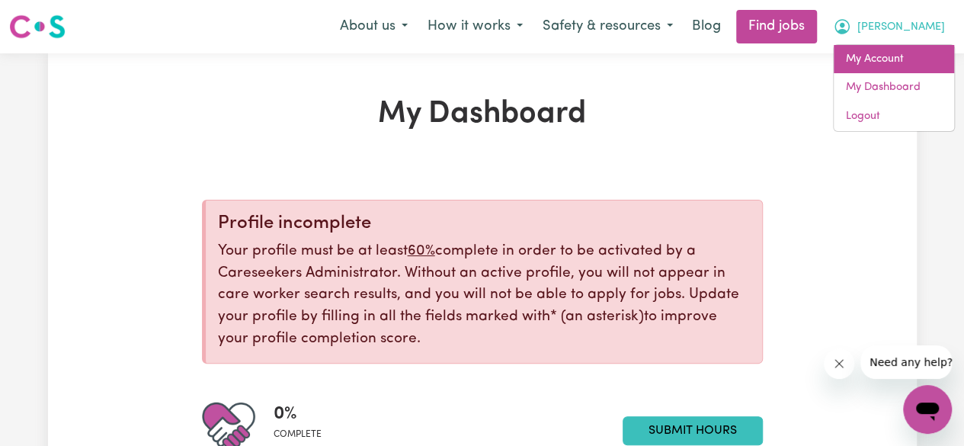
click at [906, 56] on link "My Account" at bounding box center [893, 59] width 120 height 29
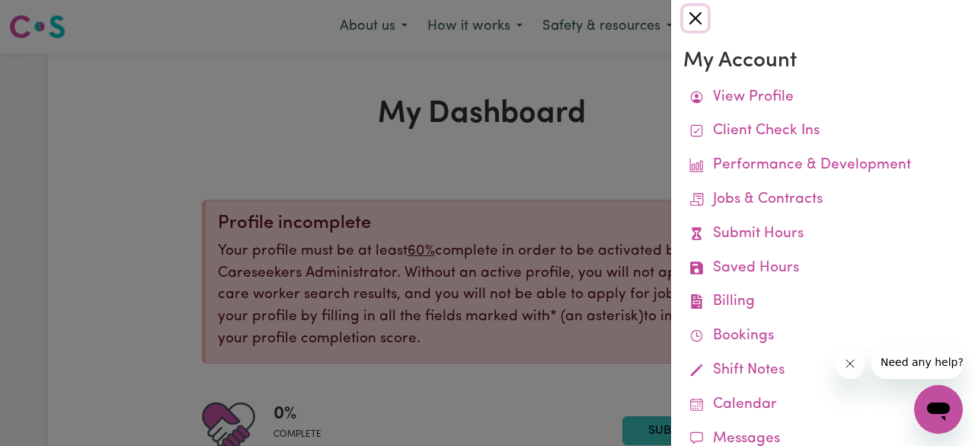
click at [695, 10] on button "Close" at bounding box center [695, 18] width 24 height 24
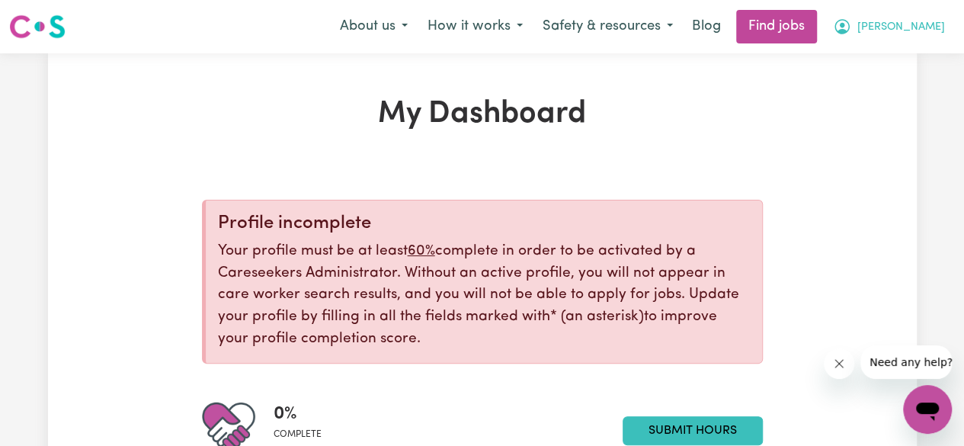
click at [926, 35] on span "[PERSON_NAME]" at bounding box center [901, 27] width 88 height 17
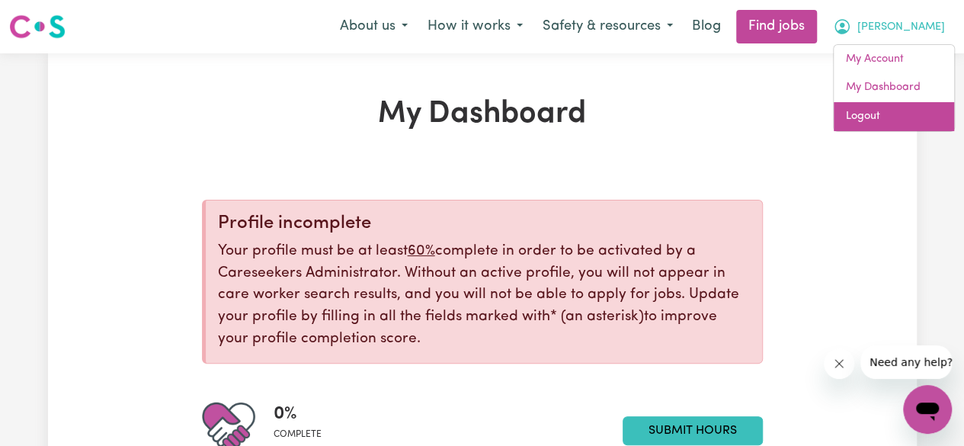
click at [897, 110] on link "Logout" at bounding box center [893, 116] width 120 height 29
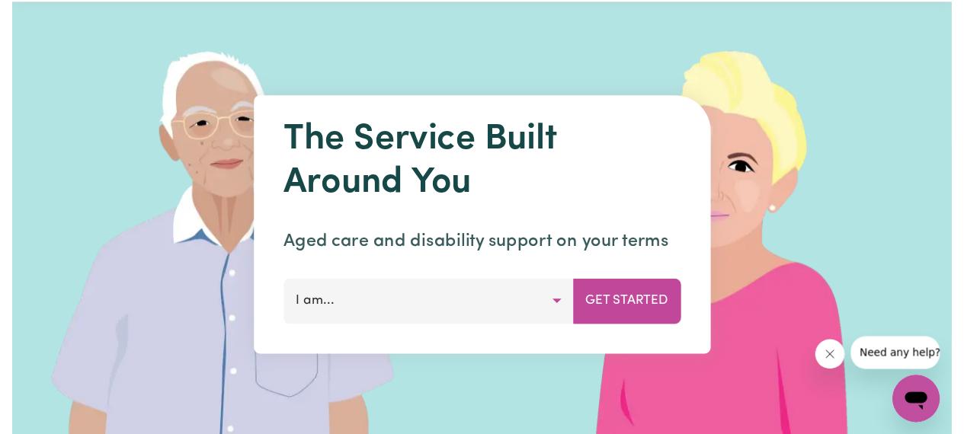
scroll to position [76, 0]
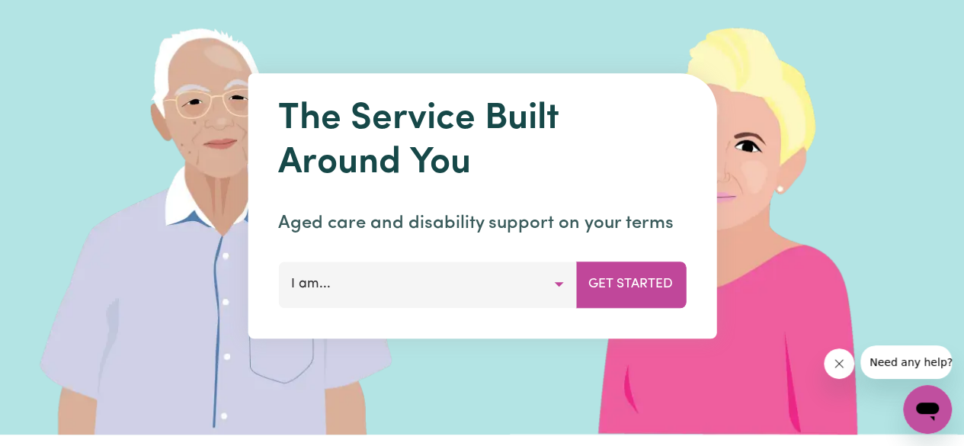
click at [531, 281] on button "I am..." at bounding box center [427, 284] width 298 height 46
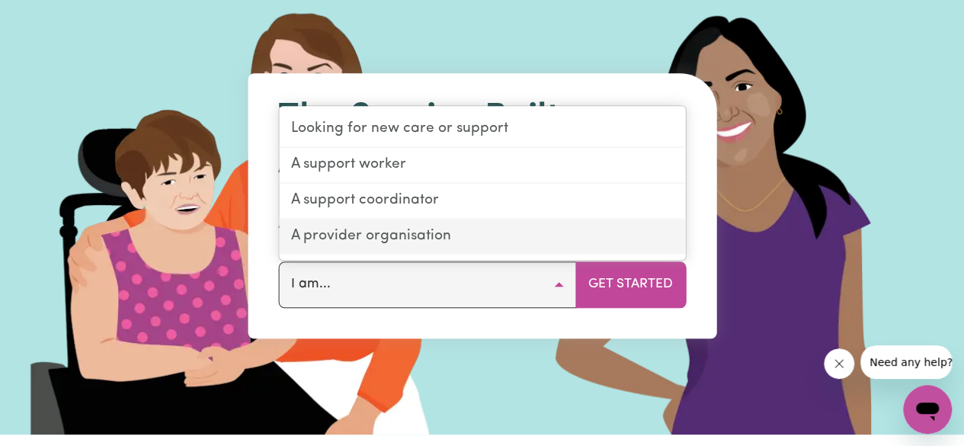
click at [488, 242] on link "A provider organisation" at bounding box center [482, 236] width 406 height 34
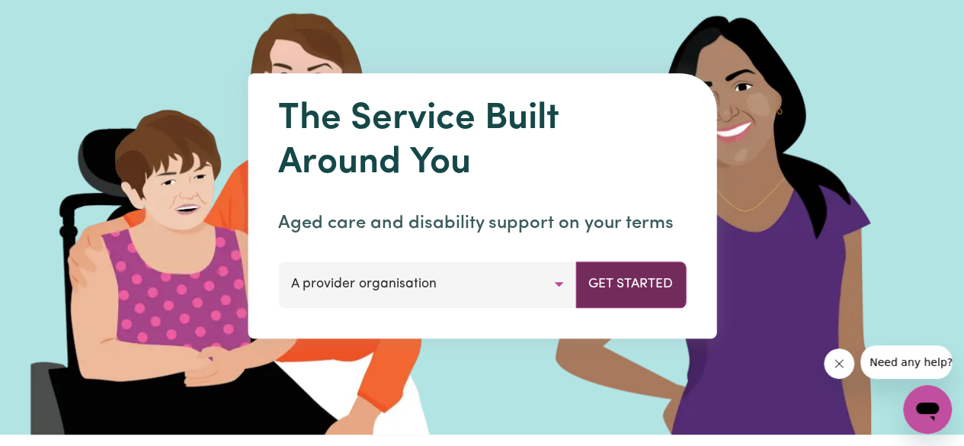
click at [599, 283] on button "Get Started" at bounding box center [630, 284] width 110 height 46
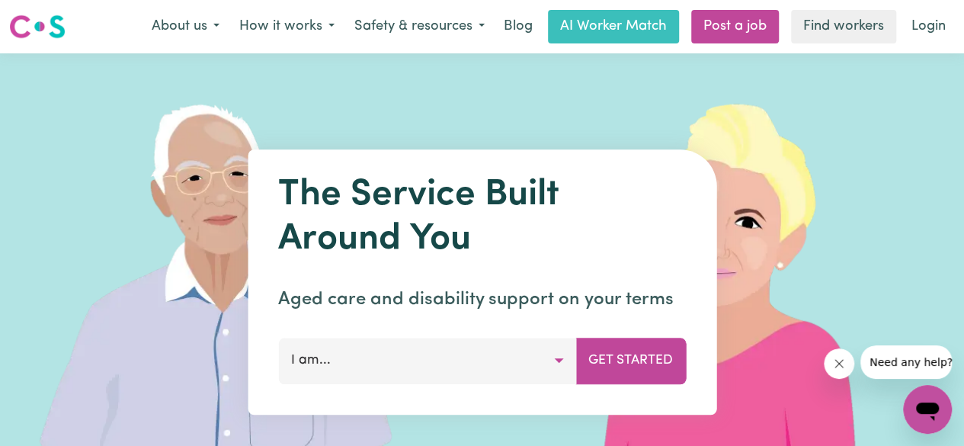
drag, startPoint x: 472, startPoint y: 379, endPoint x: 457, endPoint y: 357, distance: 26.2
click at [472, 379] on button "I am..." at bounding box center [427, 360] width 298 height 46
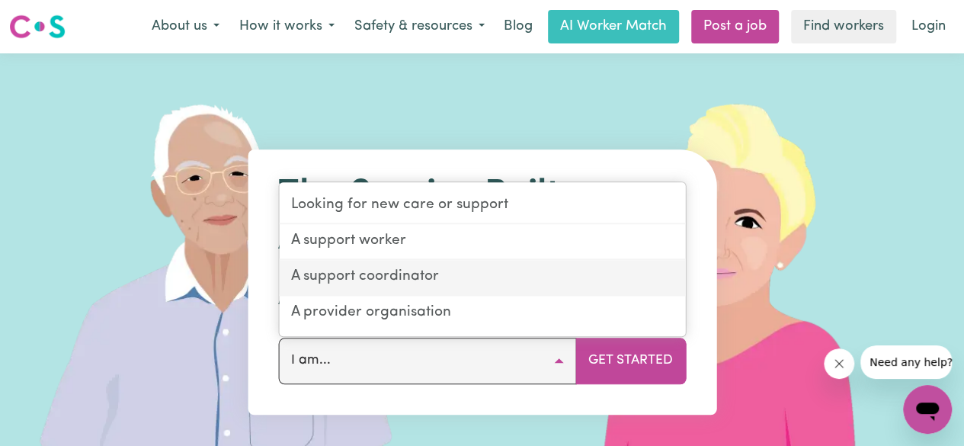
click at [412, 271] on link "A support coordinator" at bounding box center [482, 278] width 406 height 36
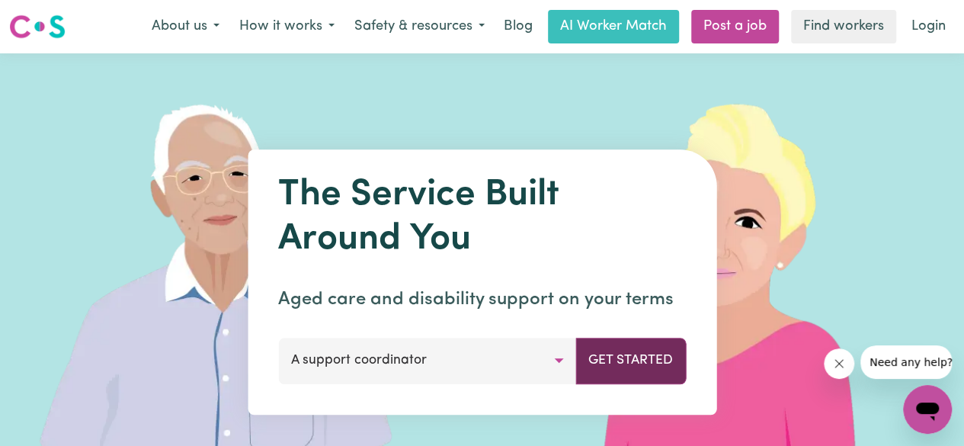
click at [620, 367] on button "Get Started" at bounding box center [630, 360] width 110 height 46
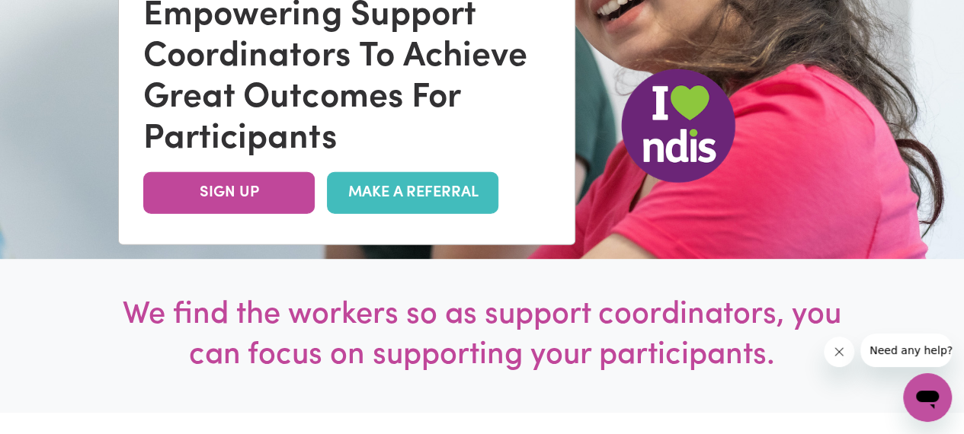
scroll to position [152, 0]
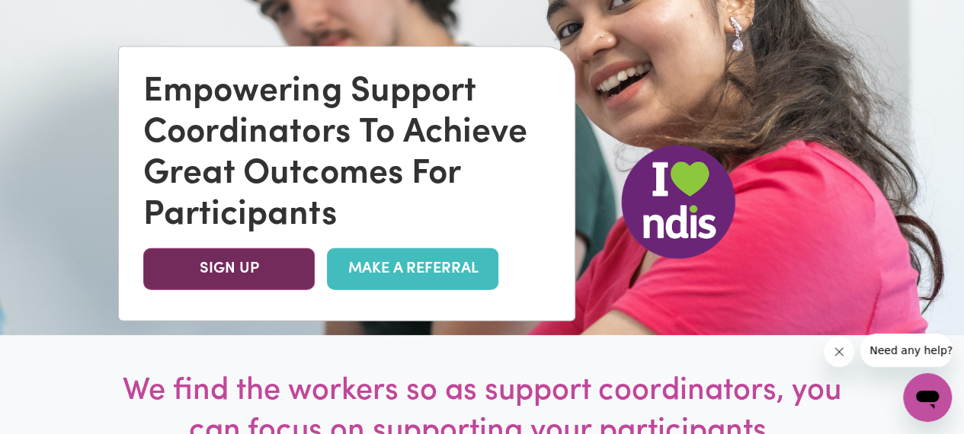
click at [277, 271] on link "SIGN UP" at bounding box center [228, 269] width 171 height 42
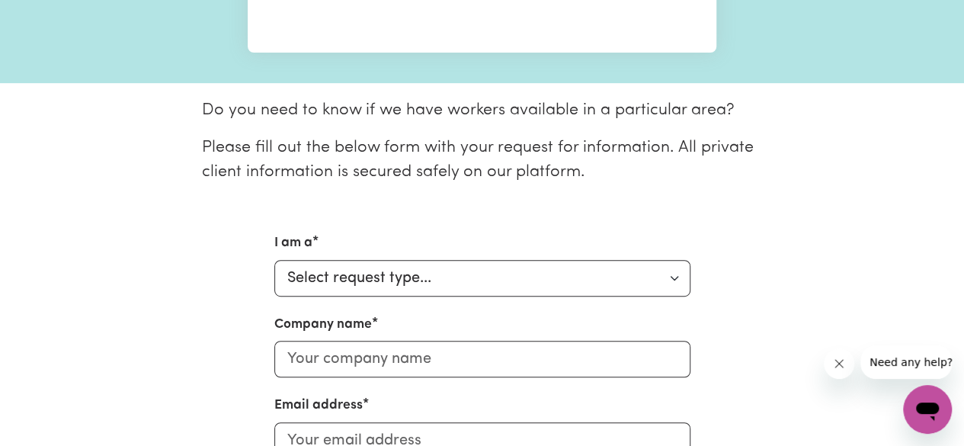
scroll to position [381, 0]
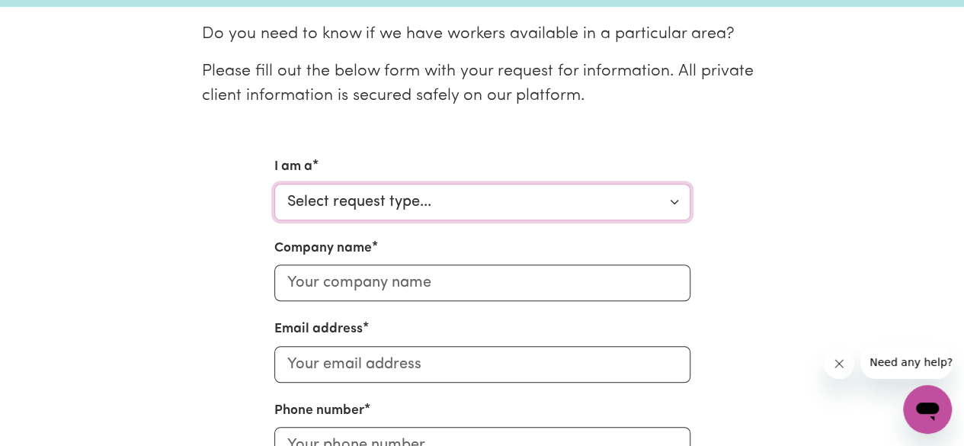
click at [576, 196] on select "Select request type... Individual looking for care and support for myself and m…" at bounding box center [482, 202] width 416 height 37
select select "Support Coordinator"
click at [274, 184] on select "Select request type... Individual looking for care and support for myself and m…" at bounding box center [482, 202] width 416 height 37
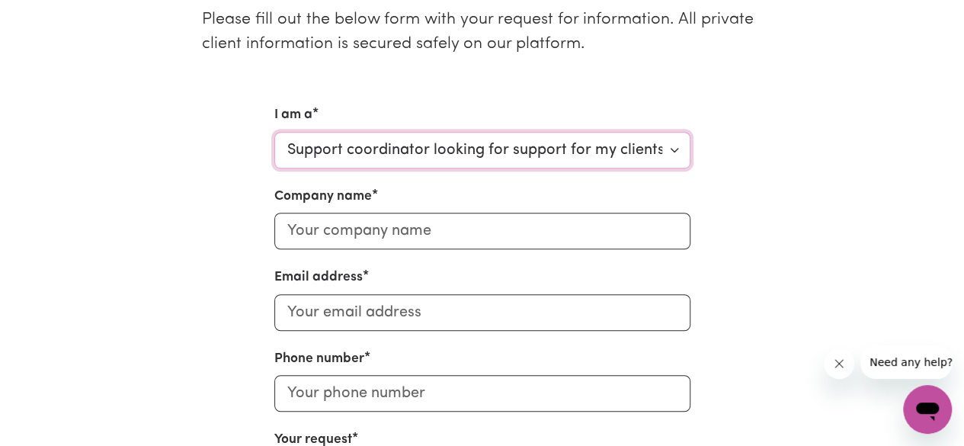
scroll to position [457, 0]
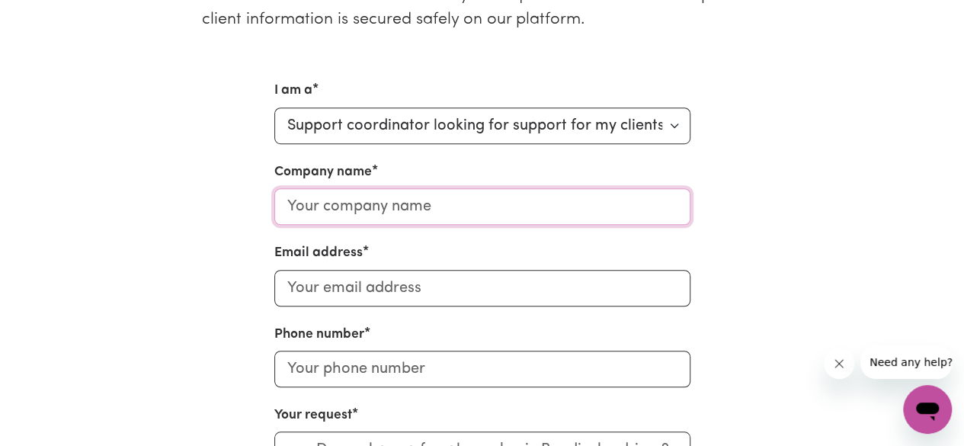
click at [462, 214] on input "Company name" at bounding box center [482, 206] width 416 height 37
type input "Fun and Fortune Pty Ltd"
click at [402, 282] on input "Email address" at bounding box center [482, 288] width 416 height 37
type input "[EMAIL_ADDRESS][DOMAIN_NAME]"
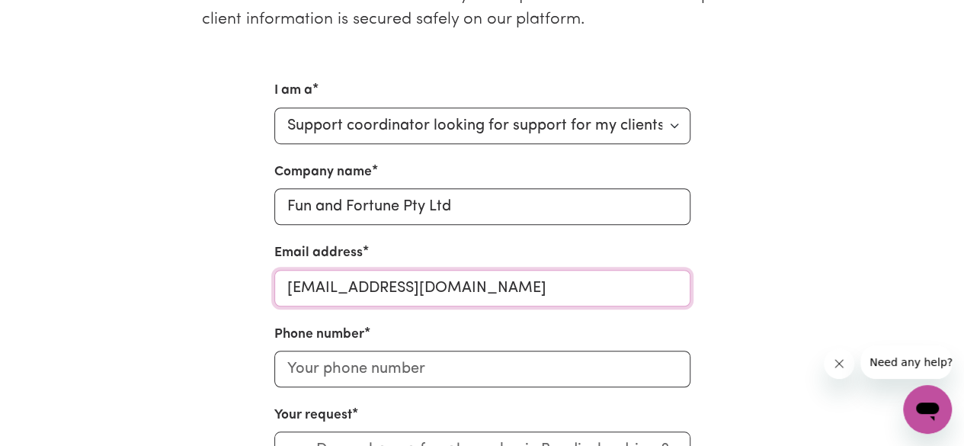
scroll to position [609, 0]
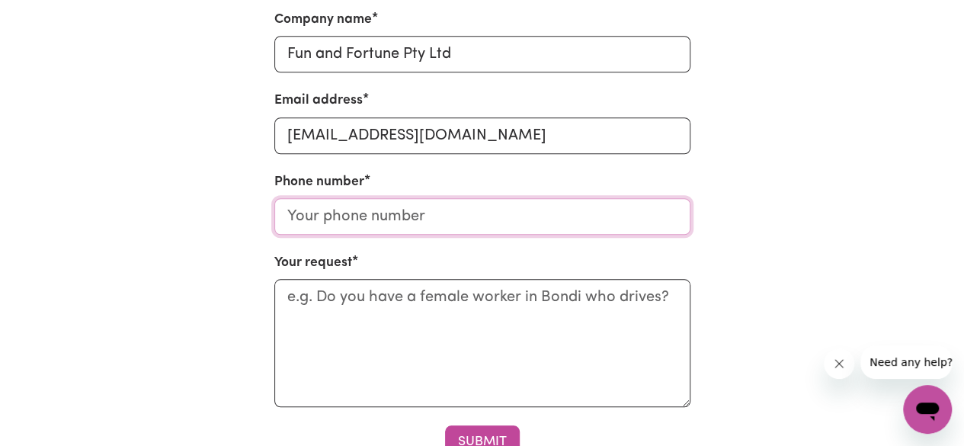
click at [470, 203] on input "Phone number" at bounding box center [482, 216] width 416 height 37
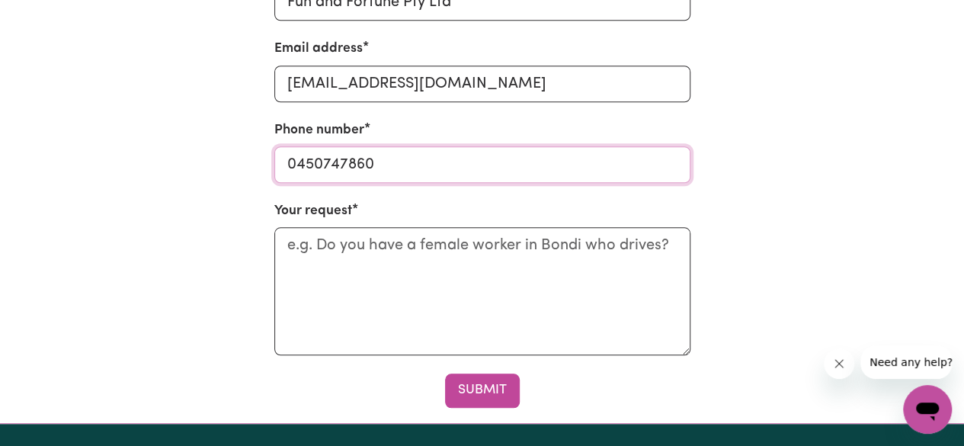
scroll to position [686, 0]
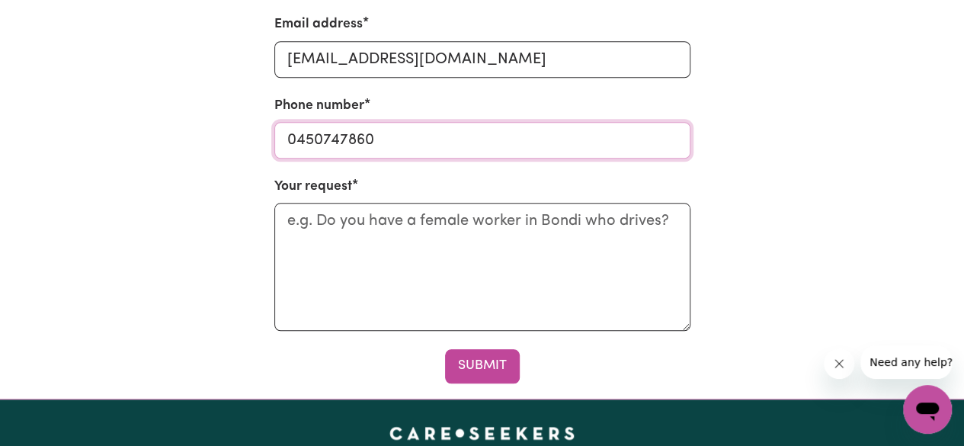
type input "0450747860"
click at [721, 219] on div "I am a Select request type... Individual looking for care and support for mysel…" at bounding box center [482, 117] width 868 height 530
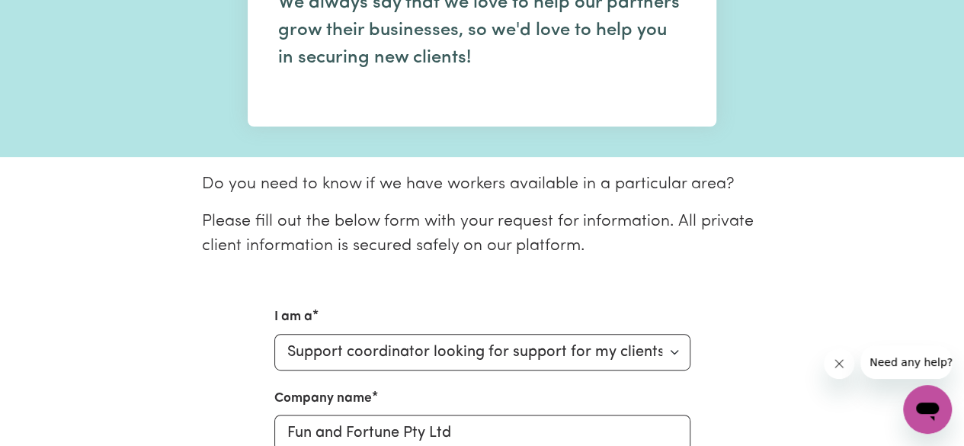
scroll to position [229, 0]
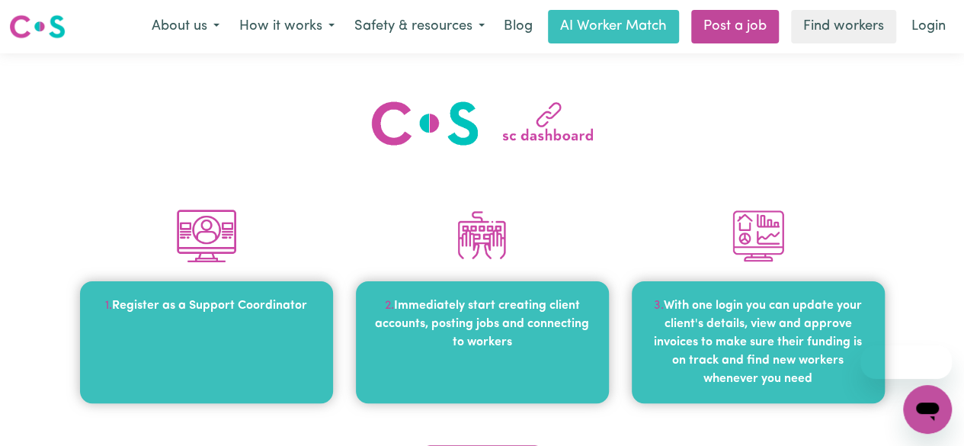
scroll to position [152, 0]
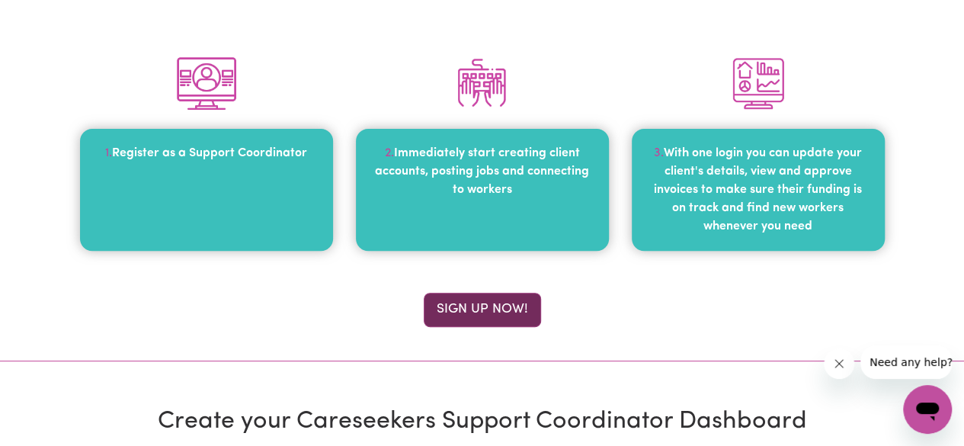
type input "[EMAIL_ADDRESS][DOMAIN_NAME]"
click at [513, 312] on button "Sign up now!" at bounding box center [482, 310] width 117 height 34
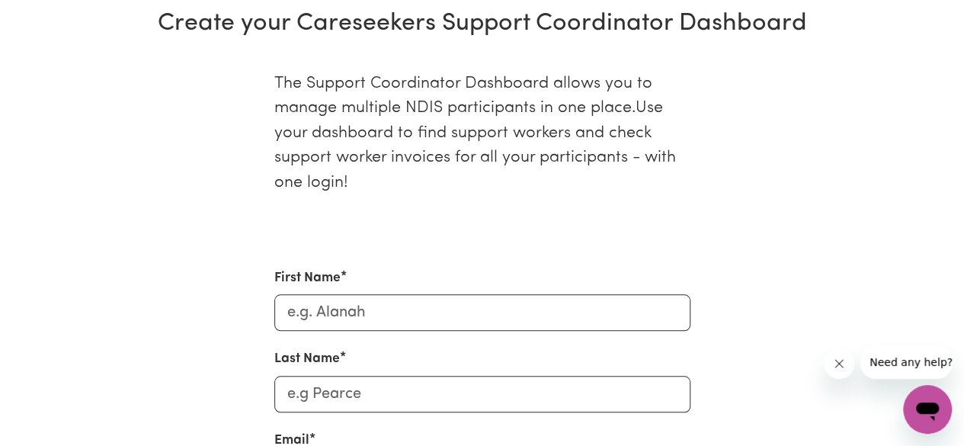
scroll to position [622, 0]
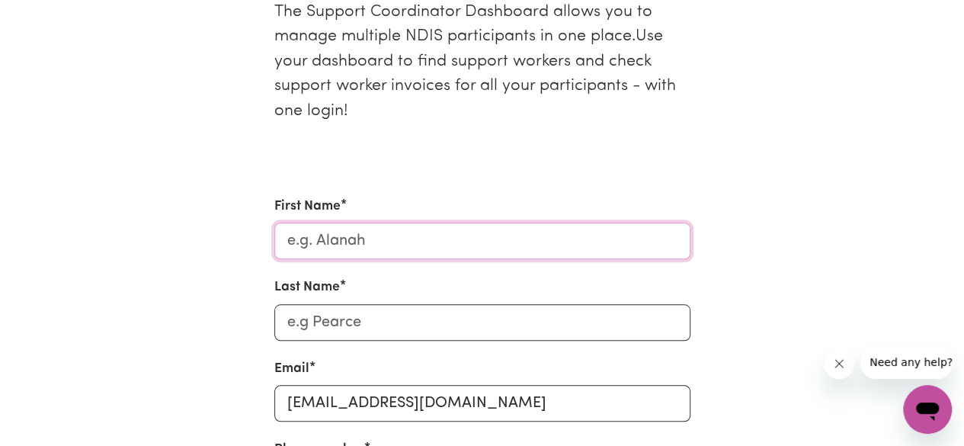
click at [386, 239] on input "First Name" at bounding box center [482, 240] width 416 height 37
type input "[PERSON_NAME]"
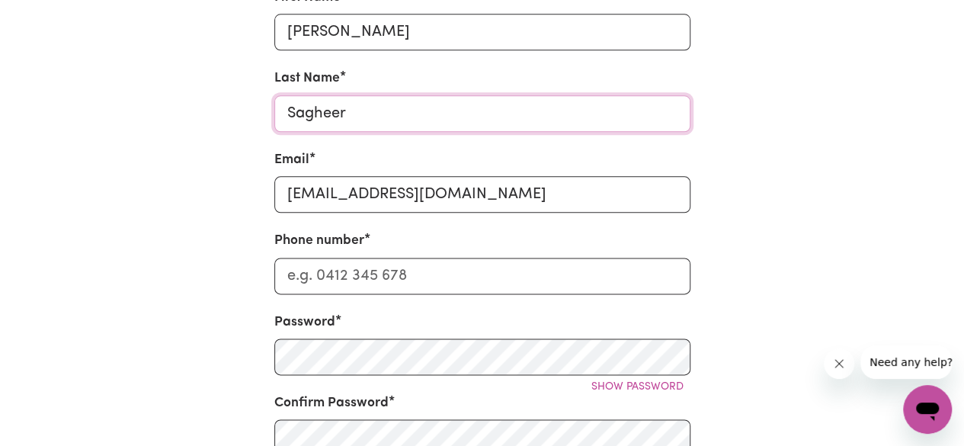
scroll to position [850, 0]
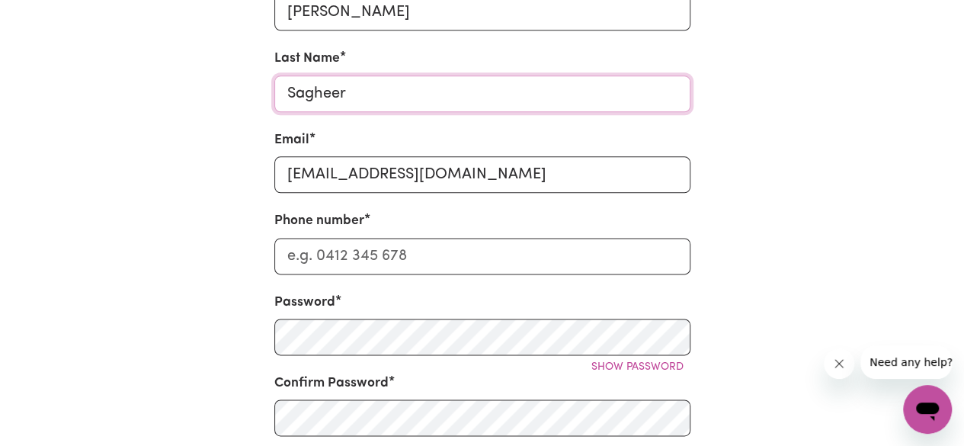
type input "Sagheer"
click at [466, 241] on input "Phone number" at bounding box center [482, 256] width 416 height 37
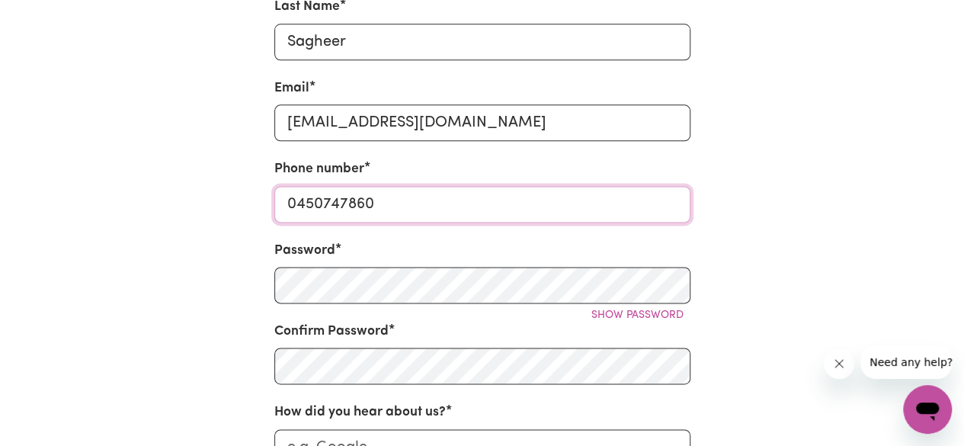
scroll to position [926, 0]
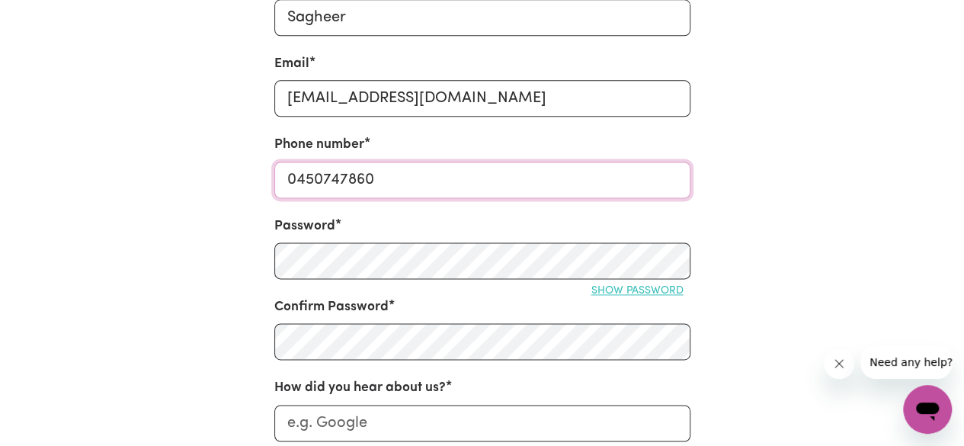
type input "0450747860"
click at [631, 283] on button "Show password" at bounding box center [637, 291] width 106 height 24
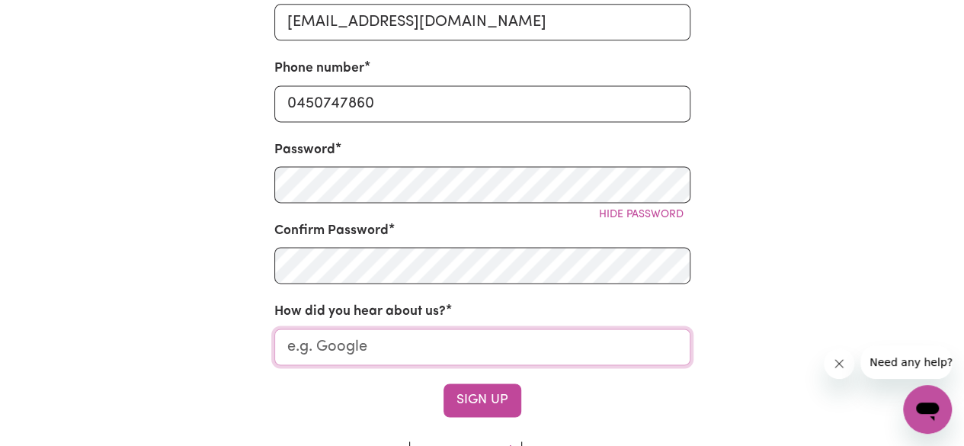
click at [293, 350] on input "How did you hear about us?" at bounding box center [482, 346] width 416 height 37
type input "F"
type input "Google"
click at [449, 400] on button "Sign Up" at bounding box center [482, 400] width 78 height 34
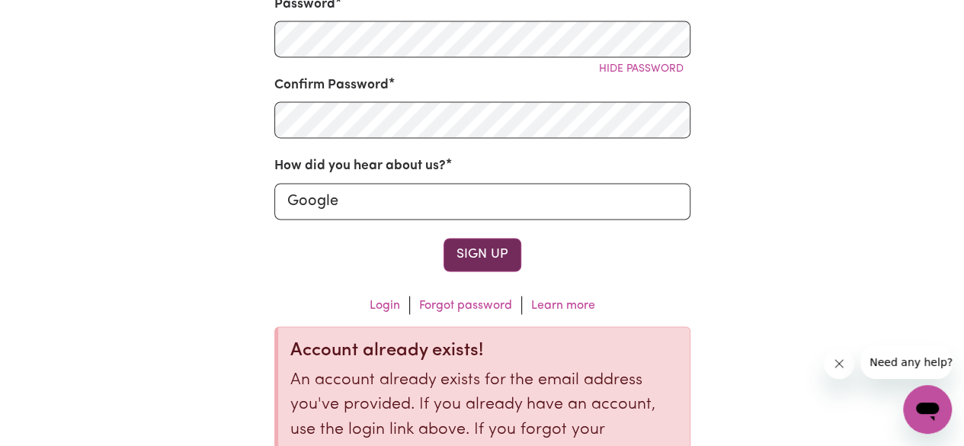
scroll to position [1155, 0]
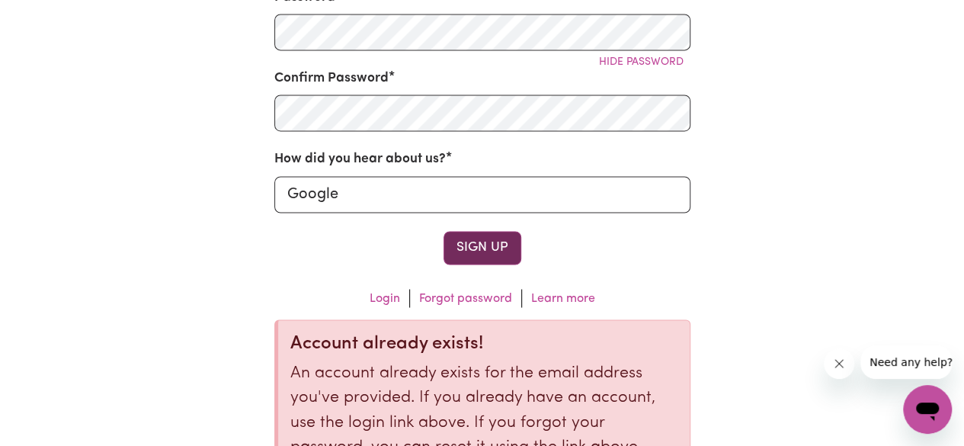
click at [491, 243] on button "Sign Up" at bounding box center [482, 248] width 78 height 34
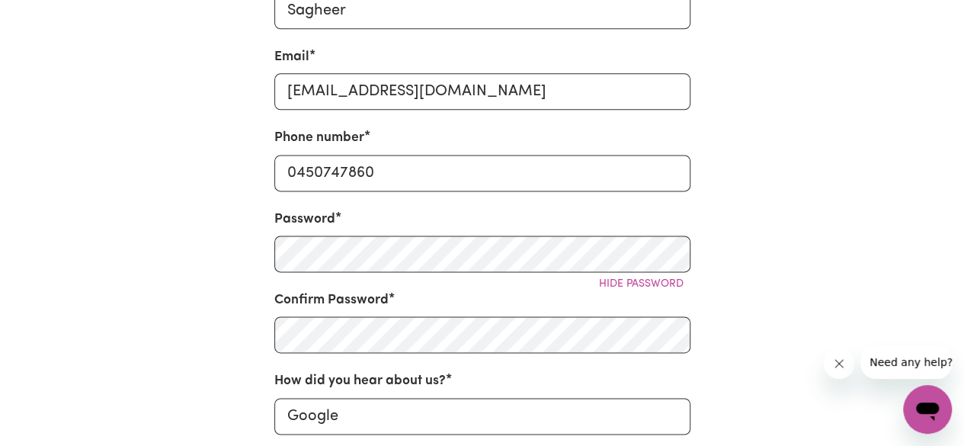
scroll to position [926, 0]
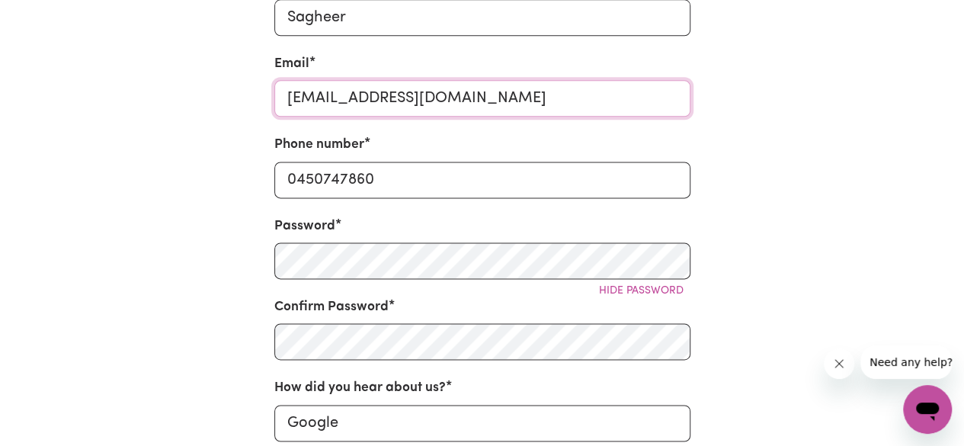
click at [508, 101] on input "[EMAIL_ADDRESS][DOMAIN_NAME]" at bounding box center [482, 98] width 416 height 37
type input "[EMAIL_ADDRESS][DOMAIN_NAME]"
click at [753, 167] on div "The Support Coordinator Dashboard allows you to manage multiple NDIS participan…" at bounding box center [482, 191] width 868 height 1041
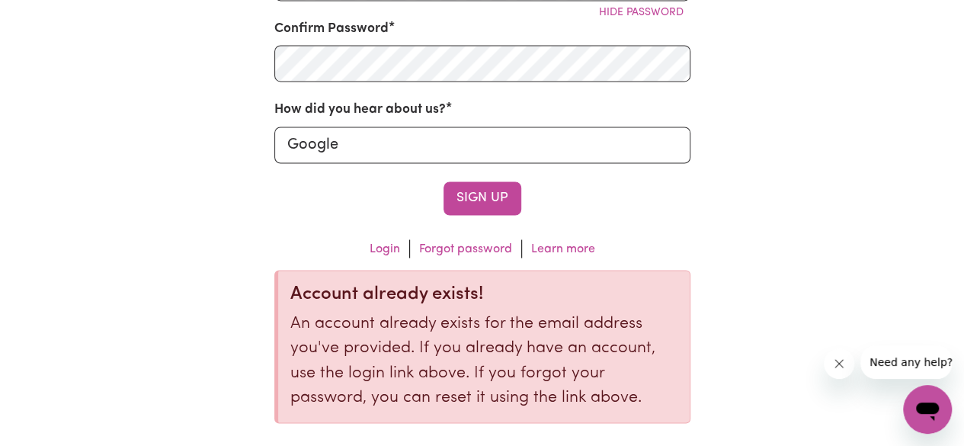
scroll to position [1231, 0]
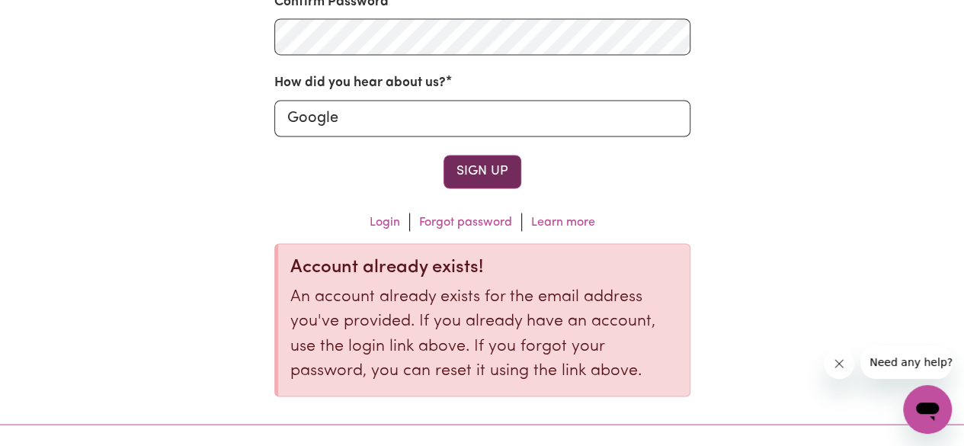
click at [516, 185] on button "Sign Up" at bounding box center [482, 172] width 78 height 34
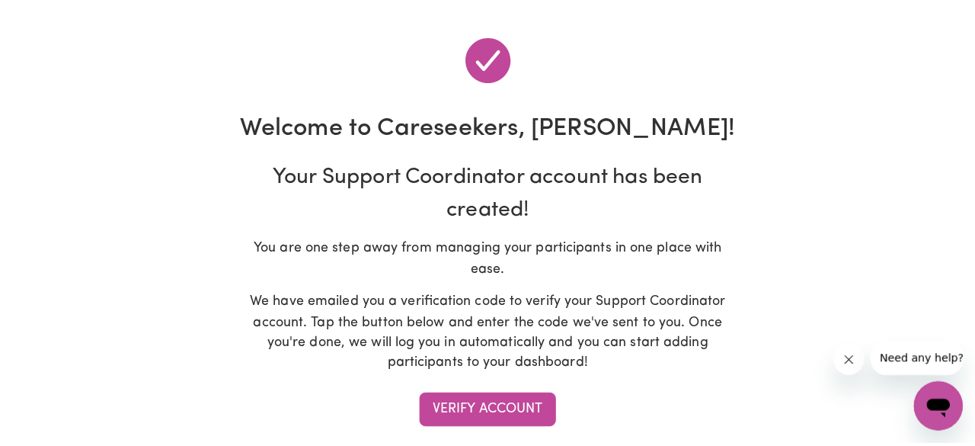
scroll to position [152, 0]
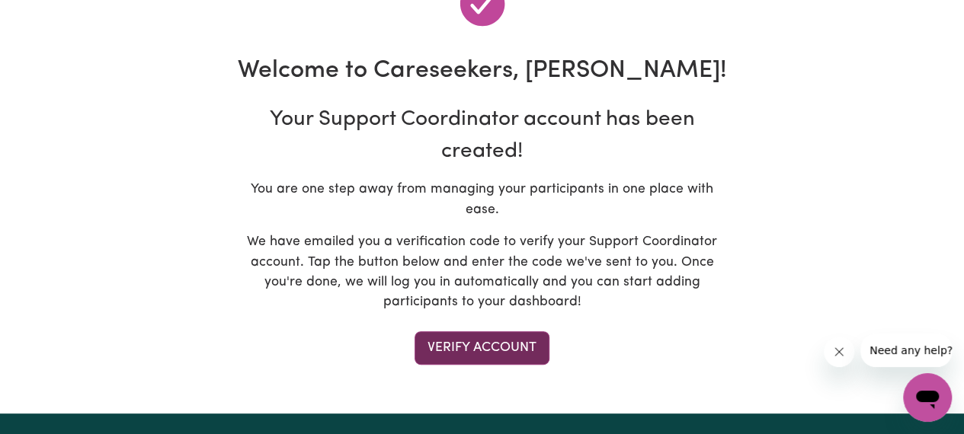
click at [499, 339] on button "Verify Account" at bounding box center [481, 348] width 135 height 34
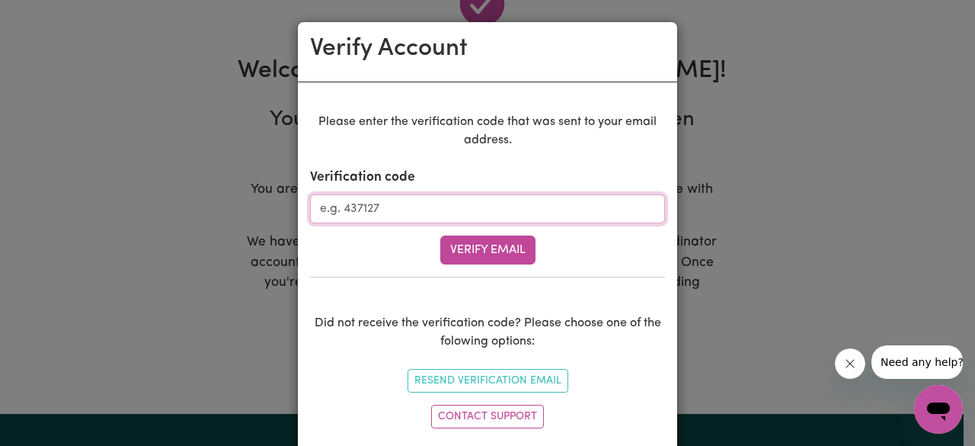
click at [539, 208] on input "Verification code" at bounding box center [487, 208] width 355 height 29
type input "122265"
click at [494, 266] on div "Please enter the verification code that was sent to your email address. Verific…" at bounding box center [487, 273] width 355 height 321
click at [496, 259] on button "Verify Email" at bounding box center [487, 249] width 95 height 29
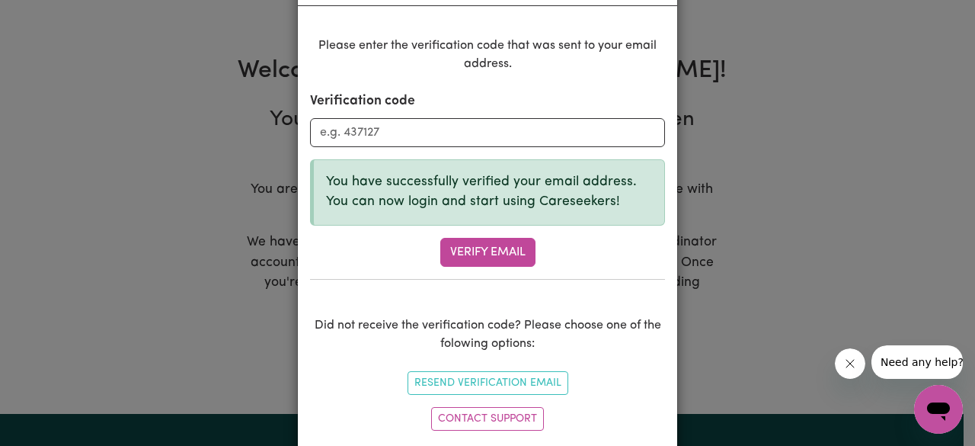
scroll to position [109, 0]
